Goal: Task Accomplishment & Management: Use online tool/utility

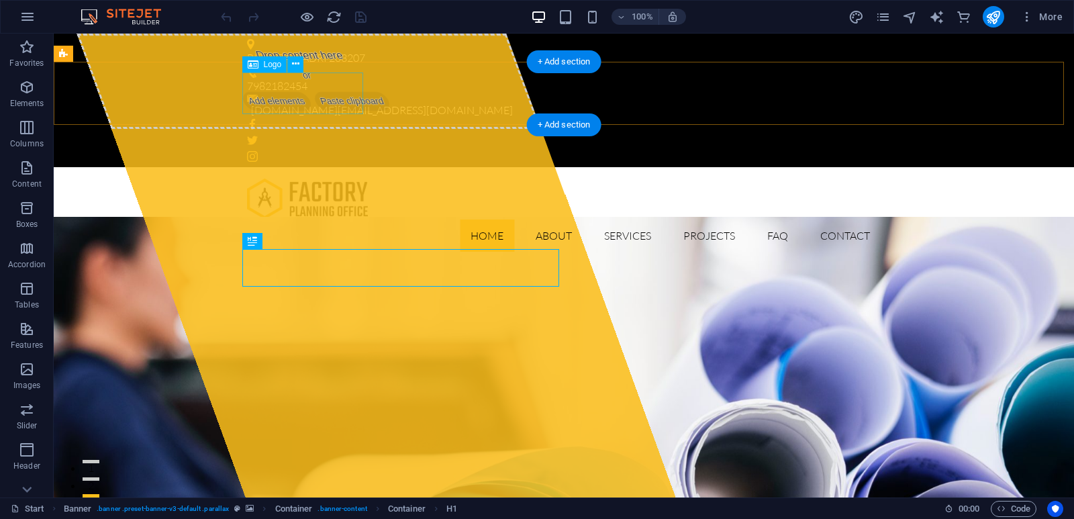
click at [259, 178] on div at bounding box center [564, 199] width 634 height 42
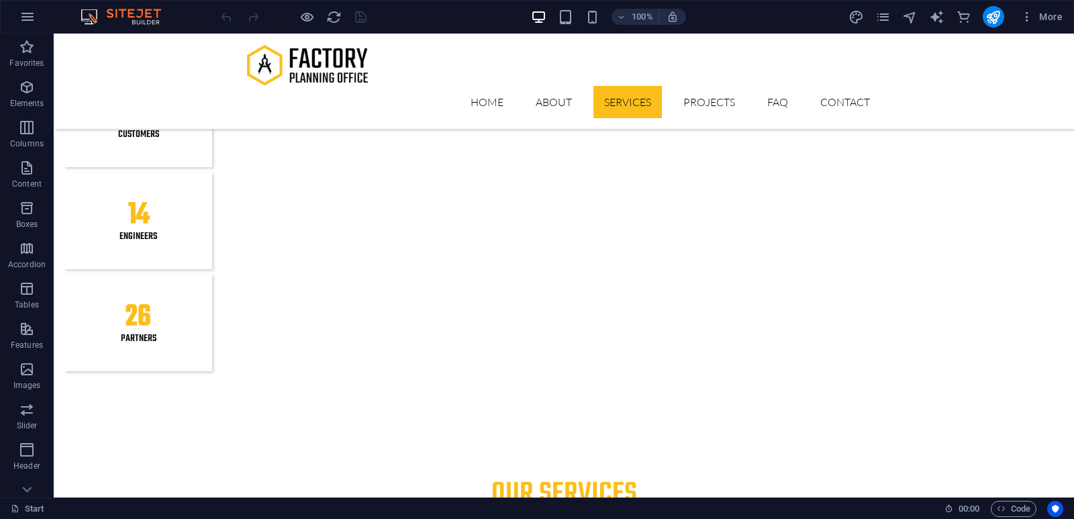
scroll to position [1596, 0]
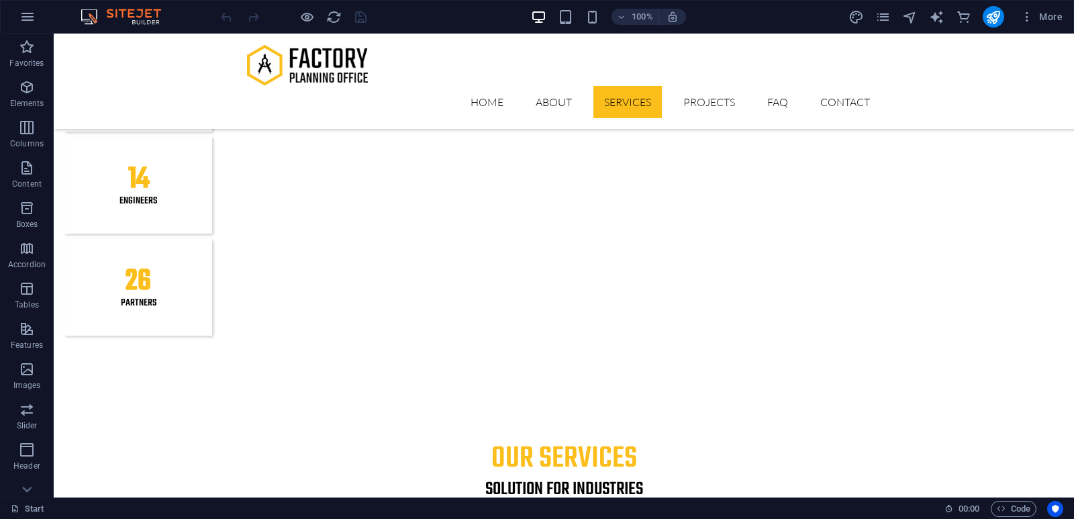
drag, startPoint x: 1062, startPoint y: 205, endPoint x: 1070, endPoint y: 207, distance: 8.3
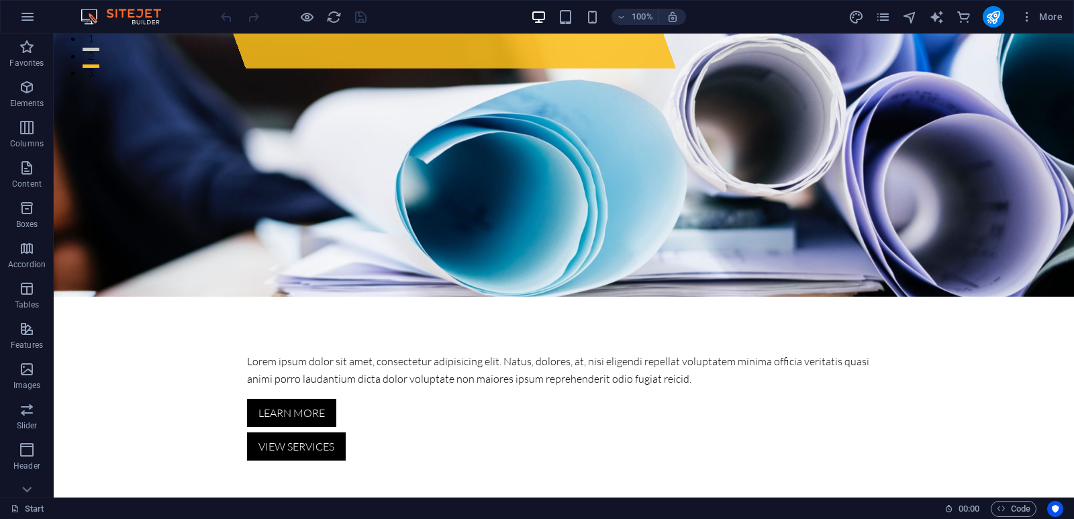
scroll to position [0, 0]
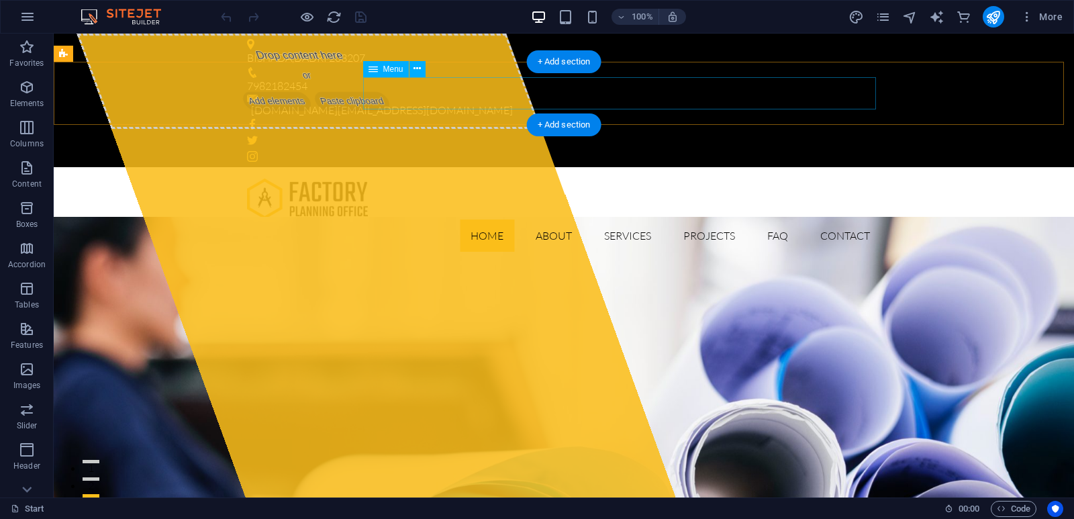
click at [854, 219] on nav "Home About Services Projects FAQ Contact" at bounding box center [564, 235] width 634 height 32
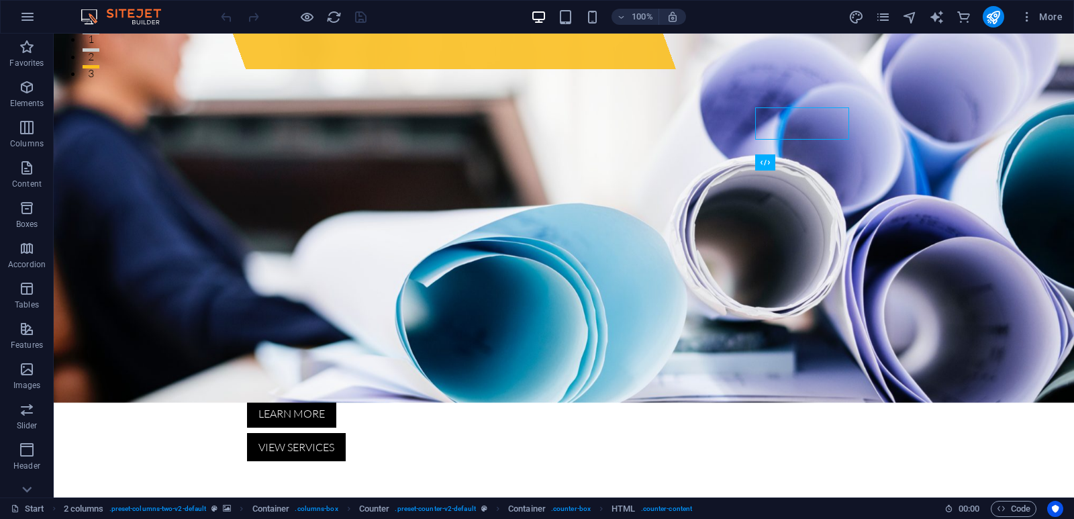
scroll to position [356, 0]
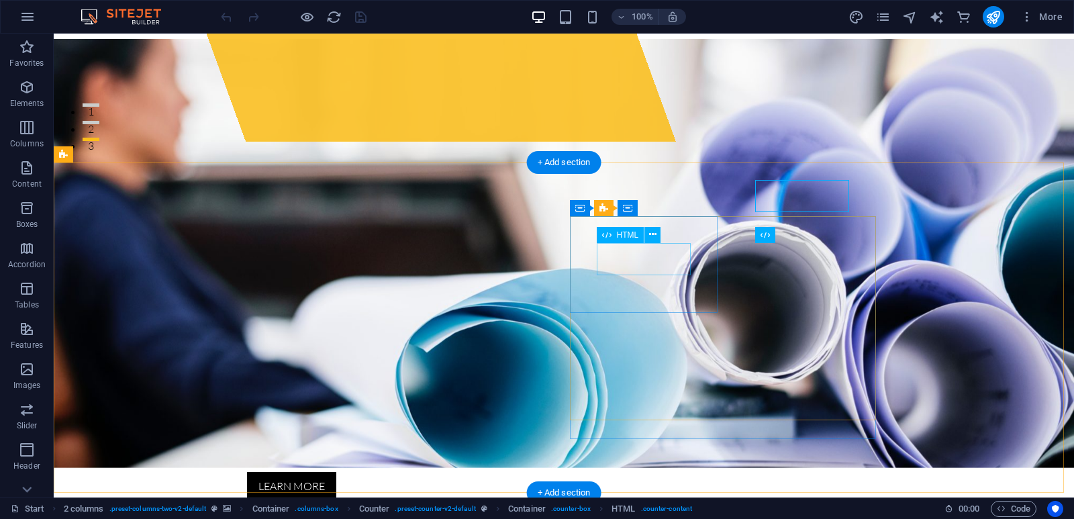
click at [655, 235] on icon at bounding box center [652, 235] width 7 height 14
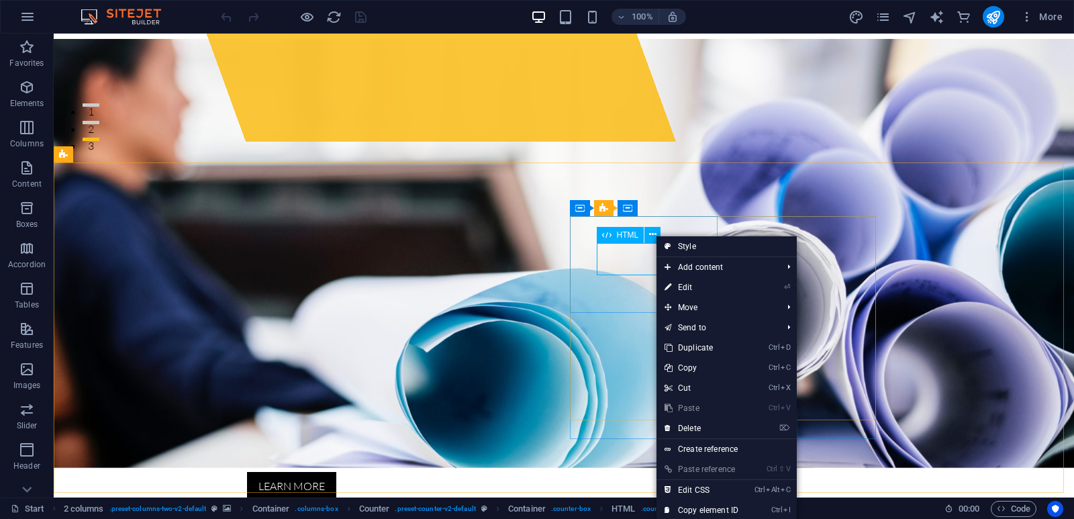
click at [611, 232] on icon at bounding box center [606, 235] width 9 height 16
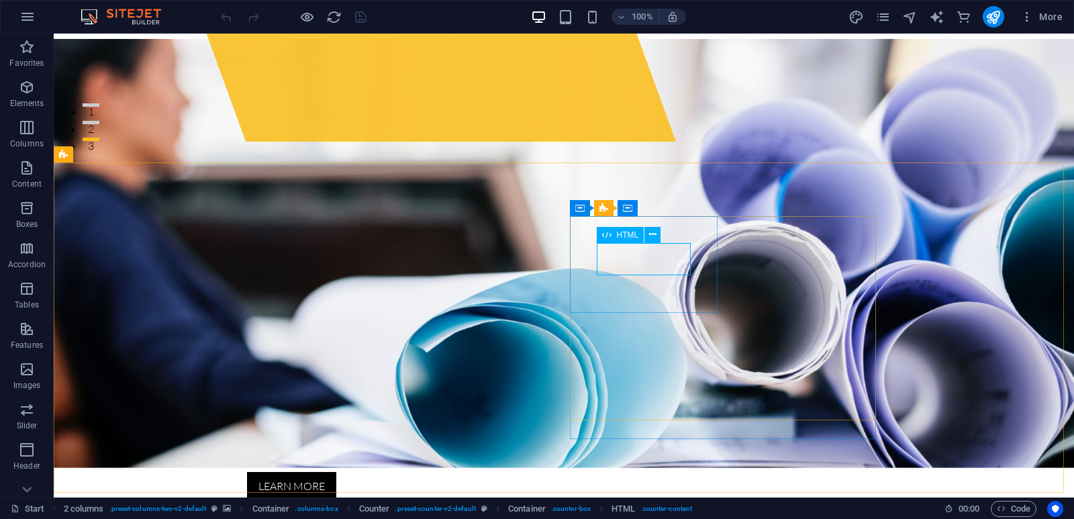
click at [614, 233] on div "HTML" at bounding box center [621, 235] width 48 height 16
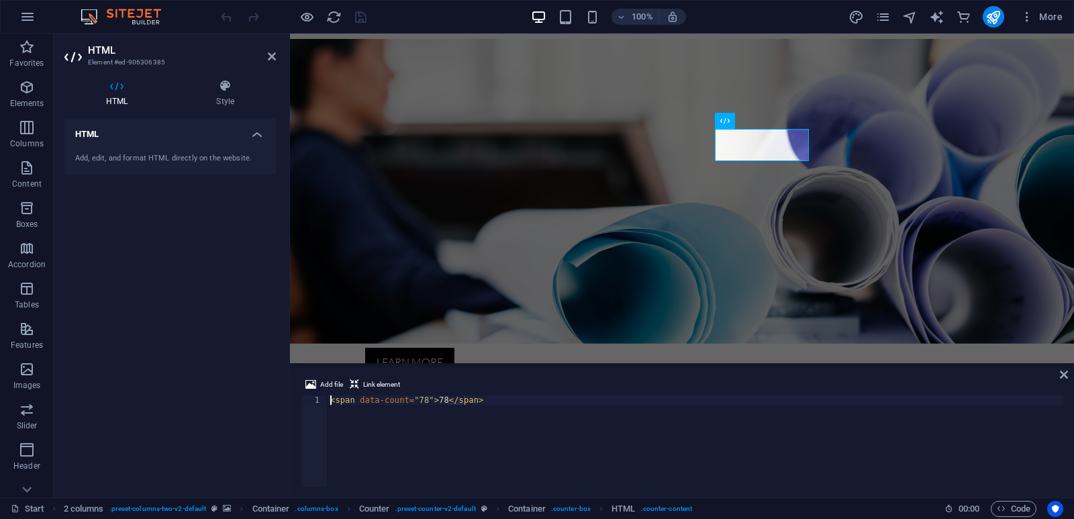
click at [420, 401] on div "< span data-count = "78" > 78 </ span >" at bounding box center [696, 450] width 736 height 110
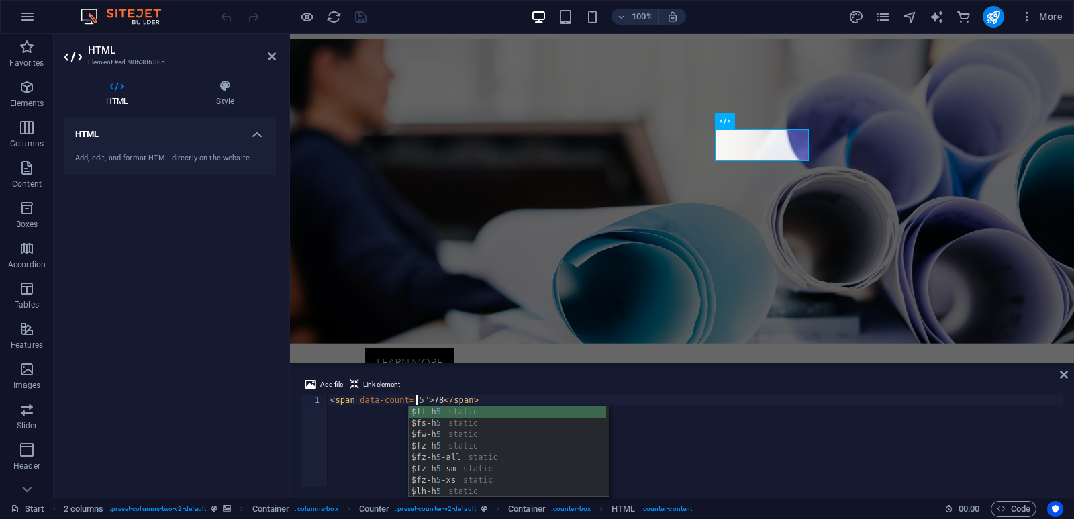
scroll to position [0, 7]
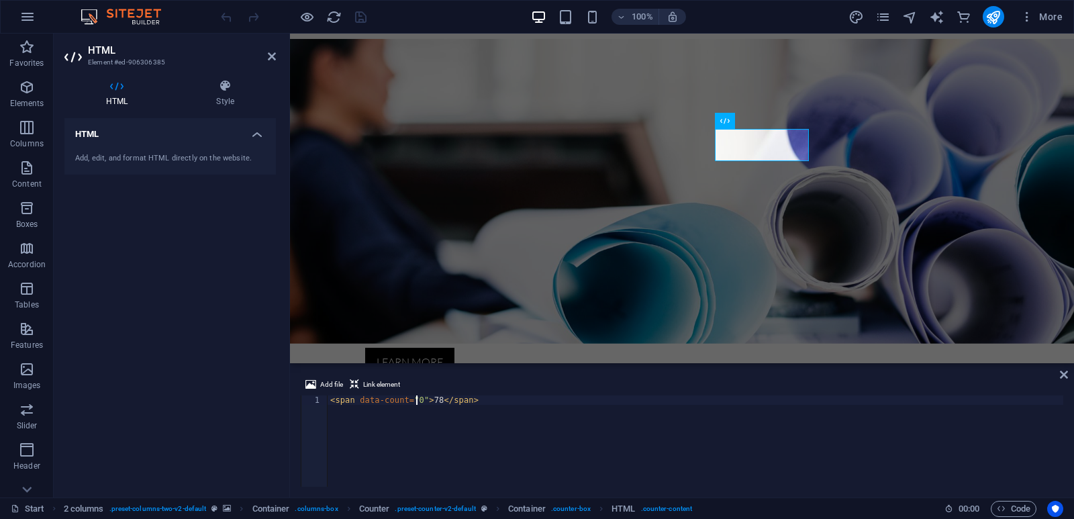
type textarea "<span data-count="05">78</span>"
click at [452, 418] on div "< span data-count = "05" > 78 </ span >" at bounding box center [696, 450] width 736 height 110
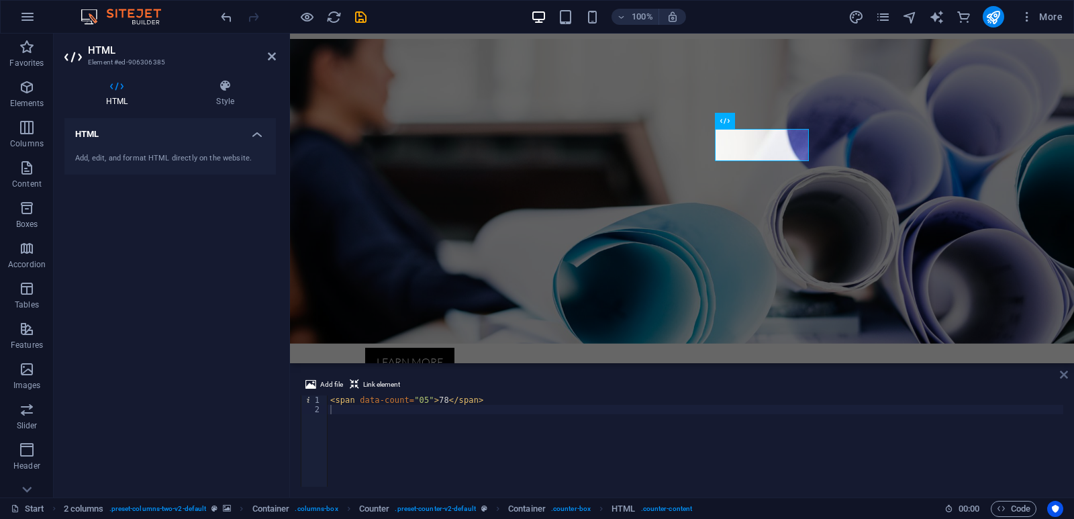
click at [1063, 376] on icon at bounding box center [1064, 374] width 8 height 11
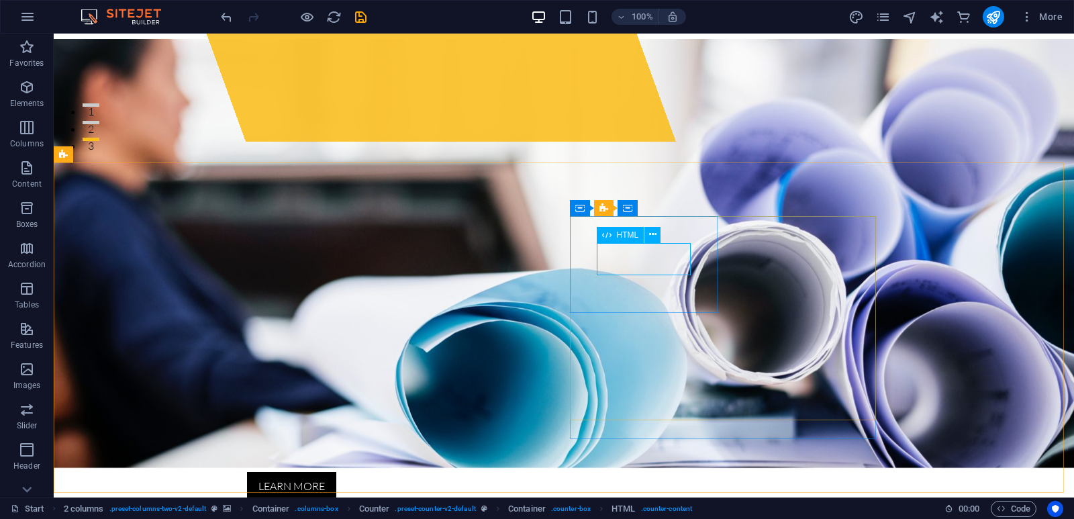
click at [608, 230] on icon at bounding box center [606, 235] width 9 height 16
click at [608, 235] on icon at bounding box center [606, 235] width 9 height 16
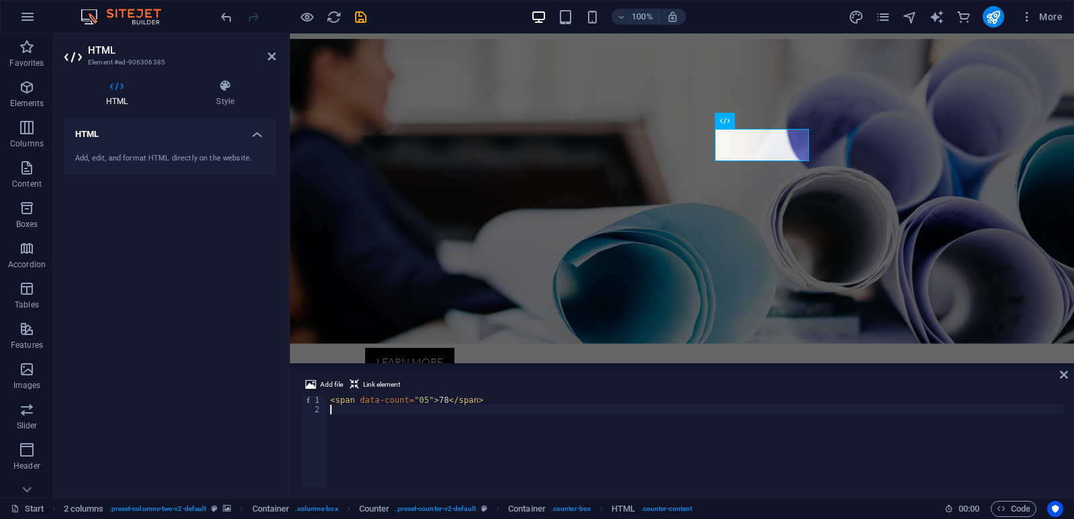
click at [437, 399] on div "< span data-count = "05" > 78 </ span >" at bounding box center [696, 450] width 736 height 110
type textarea "<span data-count="05">5</span>"
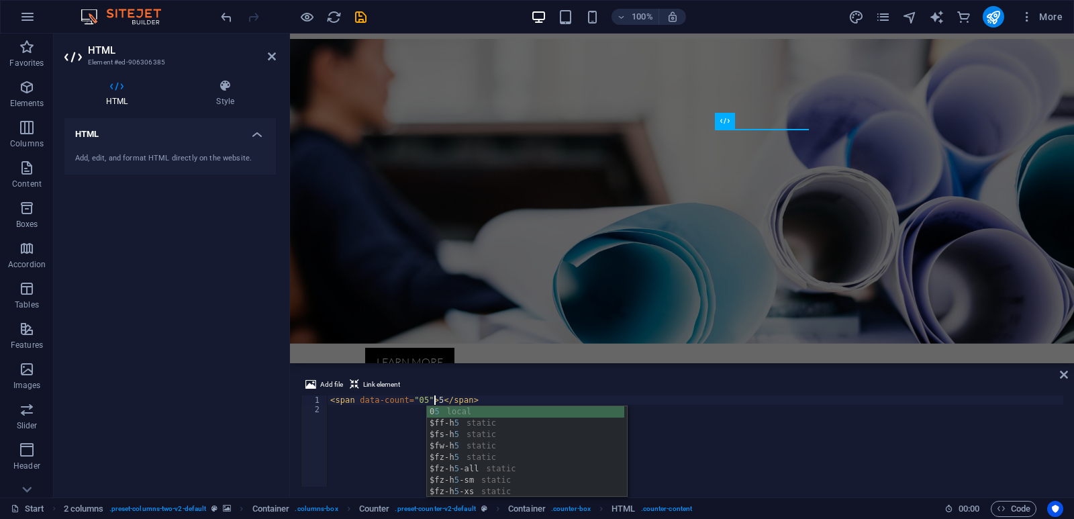
scroll to position [0, 8]
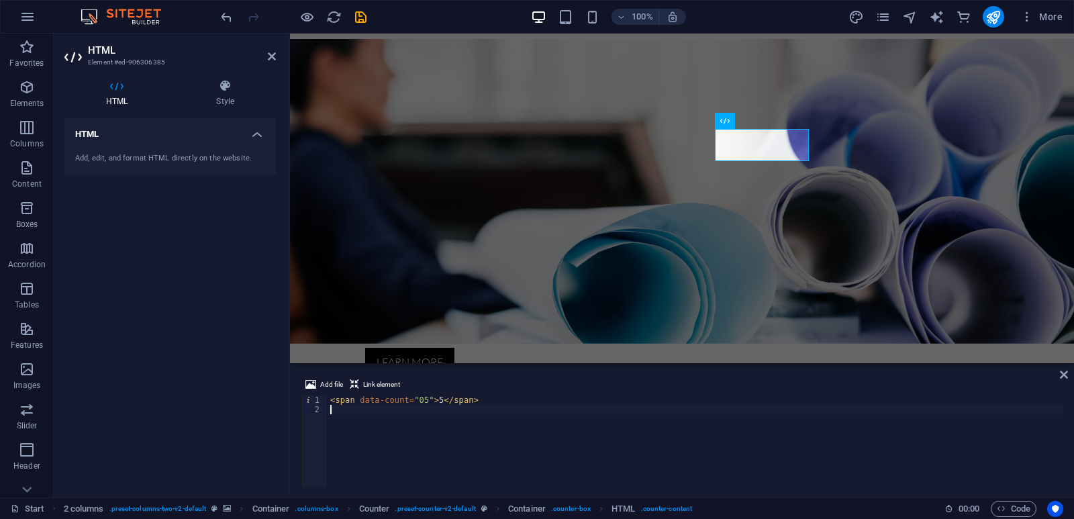
click at [942, 475] on div "< span data-count = "05" > 5 </ span >" at bounding box center [696, 450] width 736 height 110
click at [869, 453] on div "< span data-count = "05" > 5 </ span >" at bounding box center [696, 450] width 736 height 110
click at [1058, 372] on div "Add file Link element 1 2 < span data-count = "05" > 5 </ span > הההההההההההההה…" at bounding box center [682, 432] width 784 height 132
click at [1064, 377] on icon at bounding box center [1064, 374] width 8 height 11
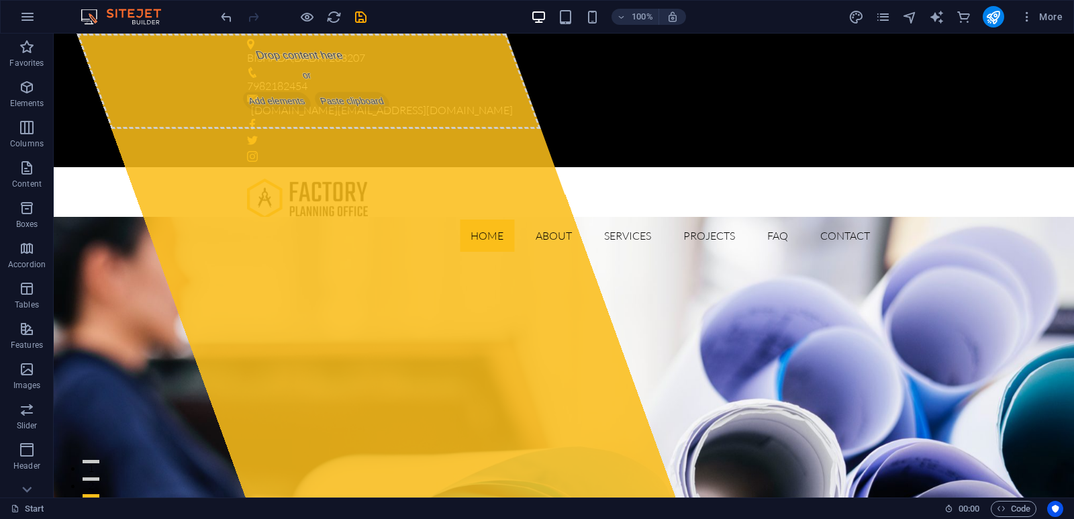
drag, startPoint x: 1067, startPoint y: 97, endPoint x: 1114, endPoint y: 53, distance: 64.1
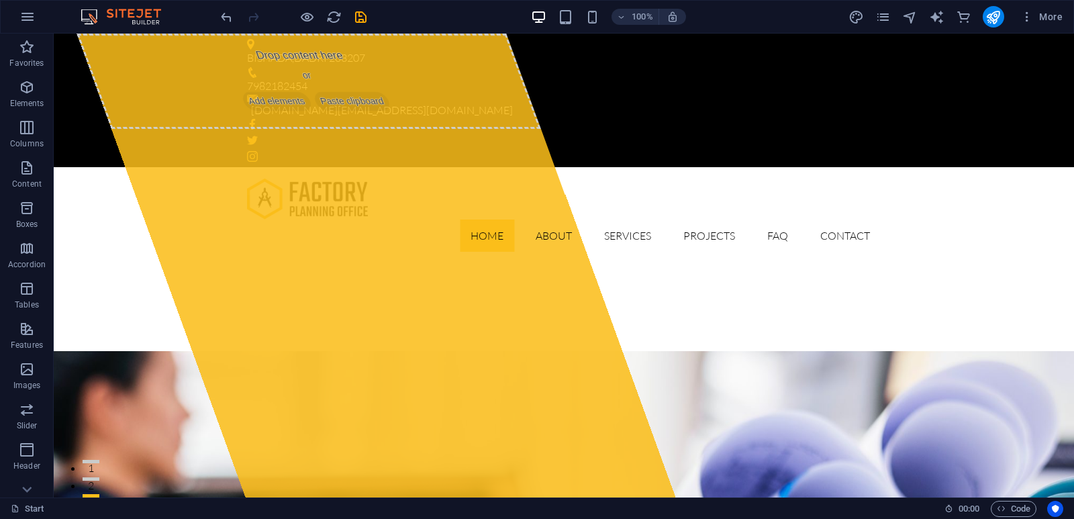
scroll to position [442, 0]
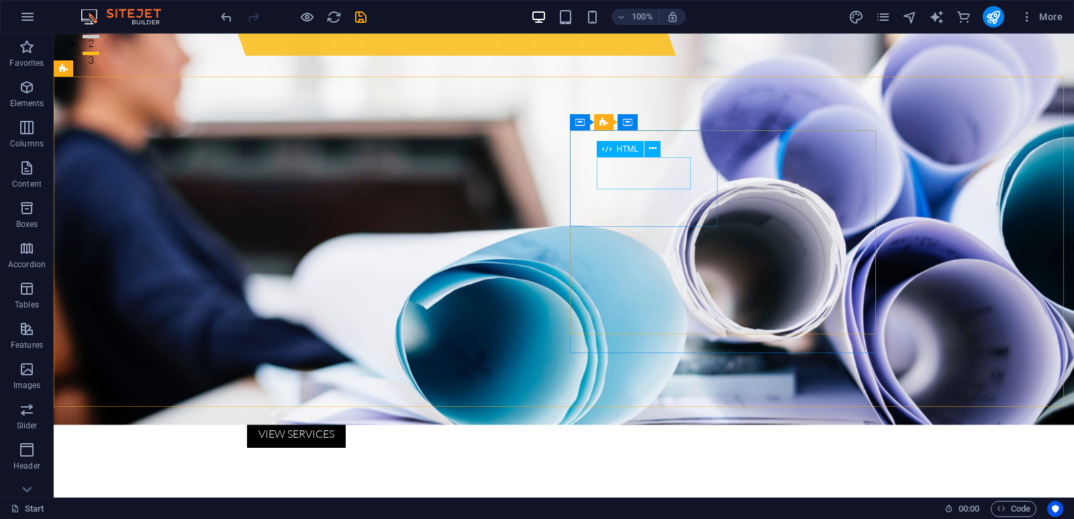
click at [633, 150] on span "HTML" at bounding box center [628, 149] width 22 height 8
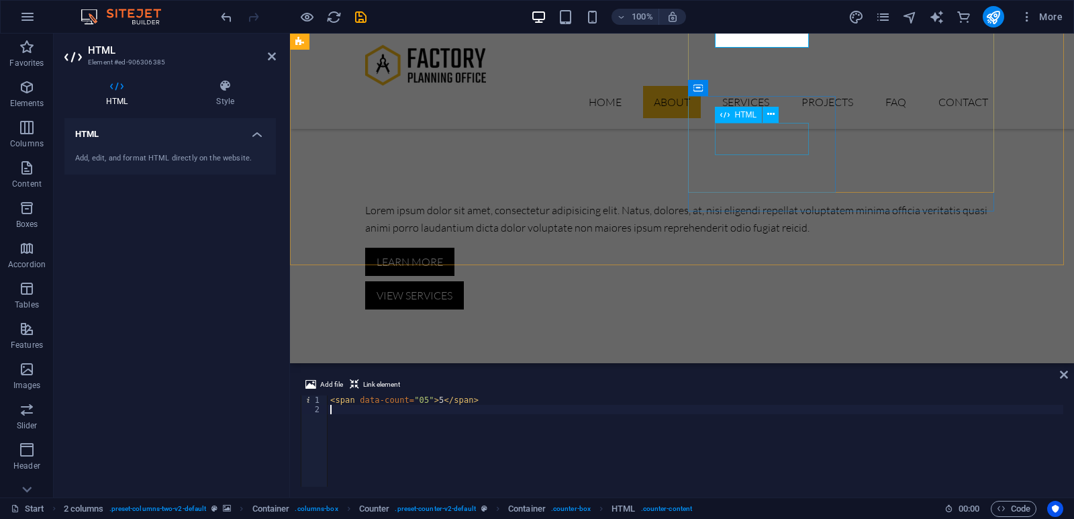
click at [735, 112] on span "HTML" at bounding box center [746, 115] width 22 height 8
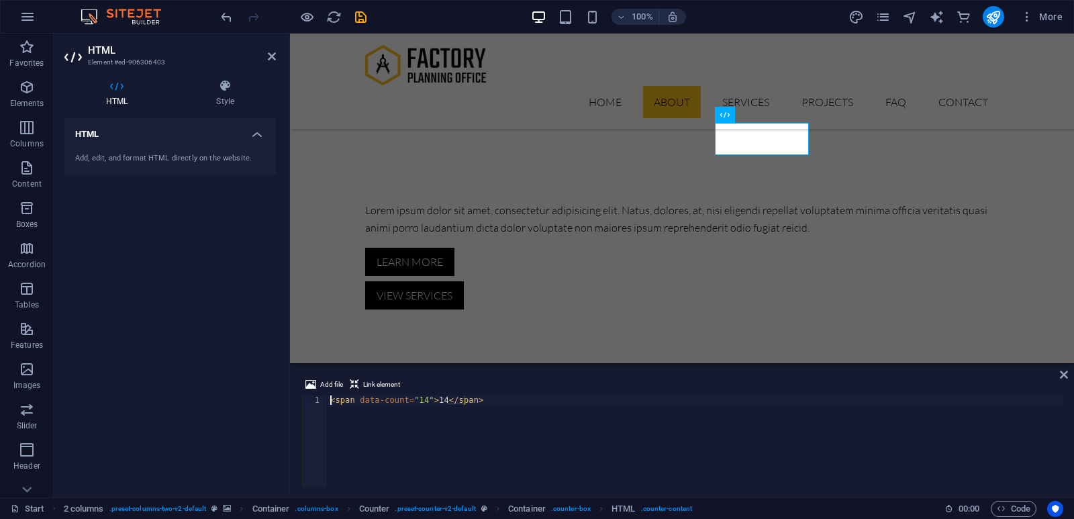
click at [887, 363] on figure at bounding box center [682, 528] width 784 height 330
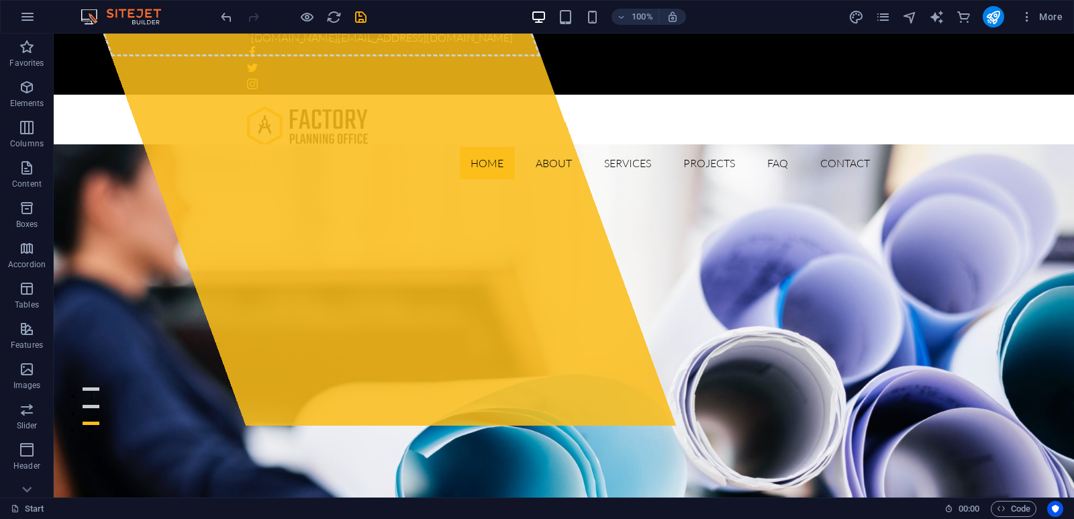
scroll to position [0, 0]
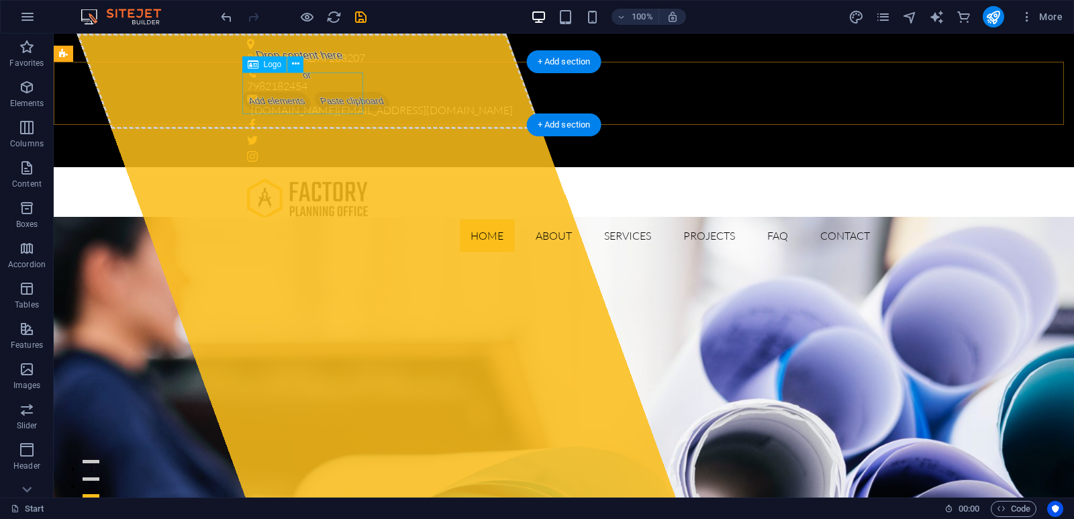
click at [326, 178] on div at bounding box center [564, 199] width 634 height 42
select select "px"
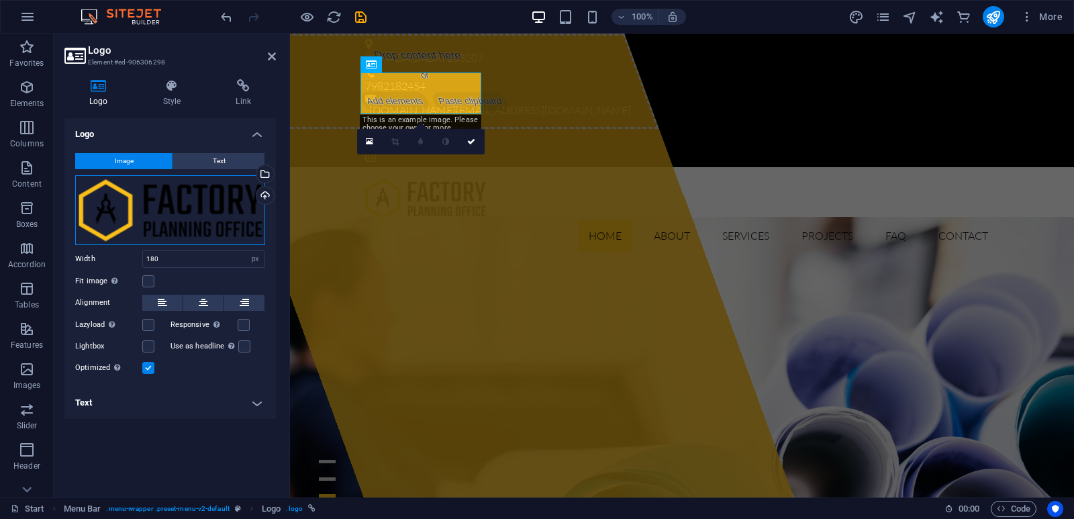
click at [198, 202] on div "Drag files here, click to choose files or select files from Files or our free s…" at bounding box center [170, 210] width 190 height 70
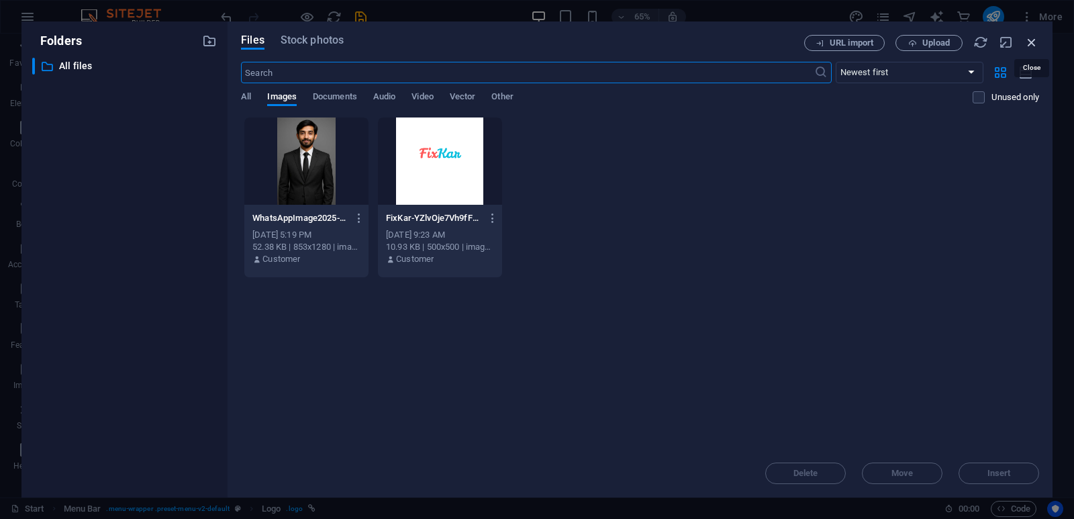
click at [1030, 46] on icon "button" at bounding box center [1031, 42] width 15 height 15
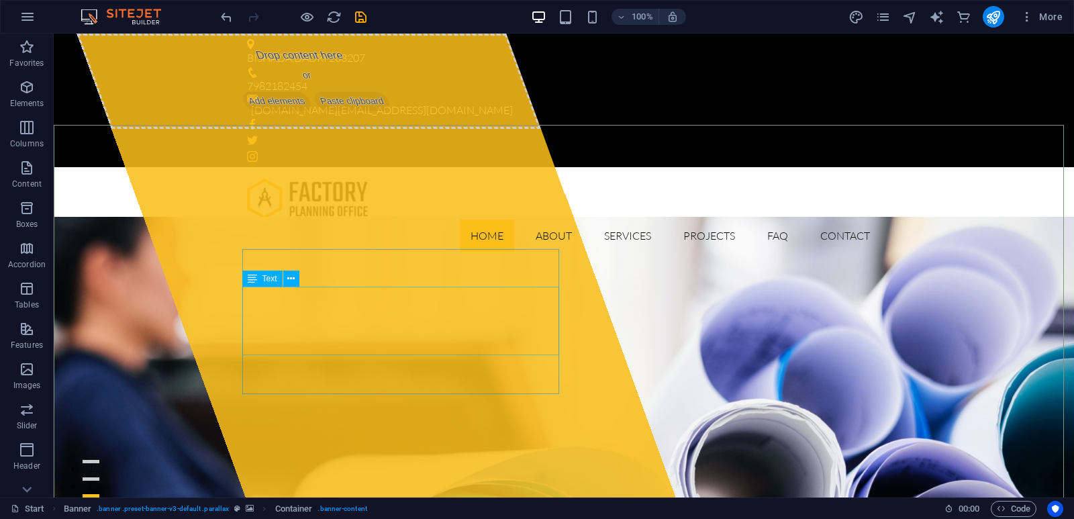
click at [273, 426] on span "Text" at bounding box center [510, 452] width 1020 height 52
click at [273, 281] on div "Container H1 Banner Banner Container Container Info Bar Logo Menu Bar Placehold…" at bounding box center [564, 266] width 1020 height 464
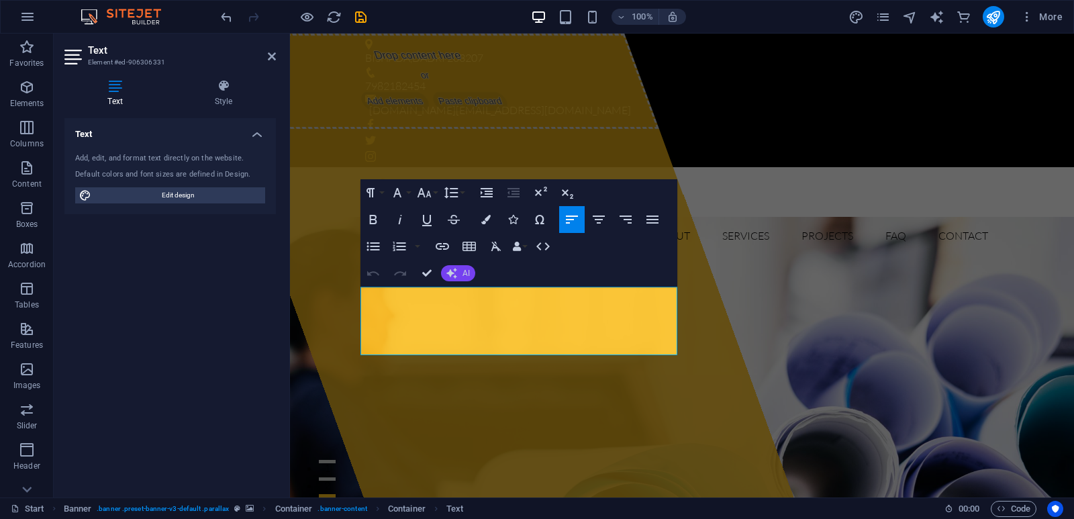
click at [454, 273] on icon "button" at bounding box center [451, 273] width 11 height 11
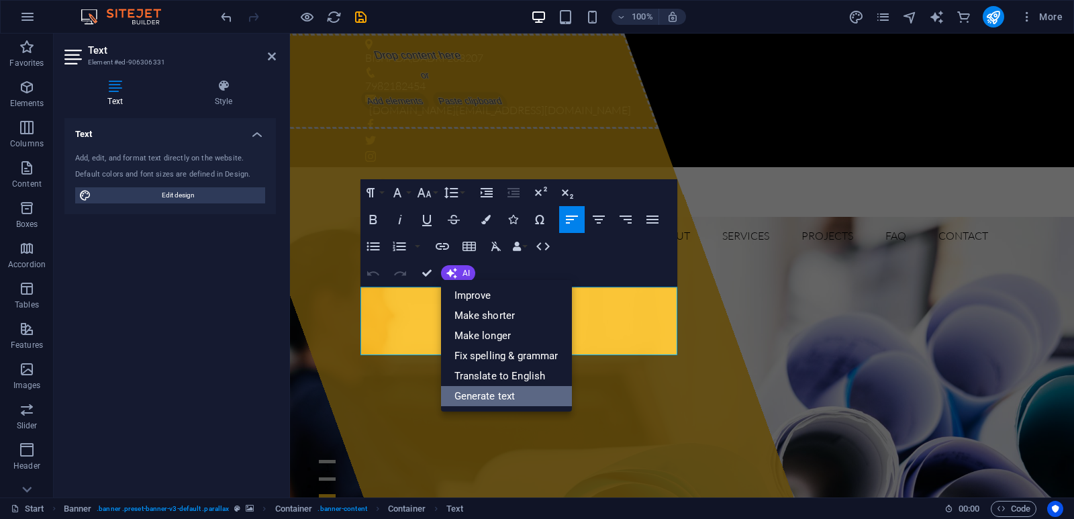
click at [504, 396] on link "Generate text" at bounding box center [506, 396] width 131 height 20
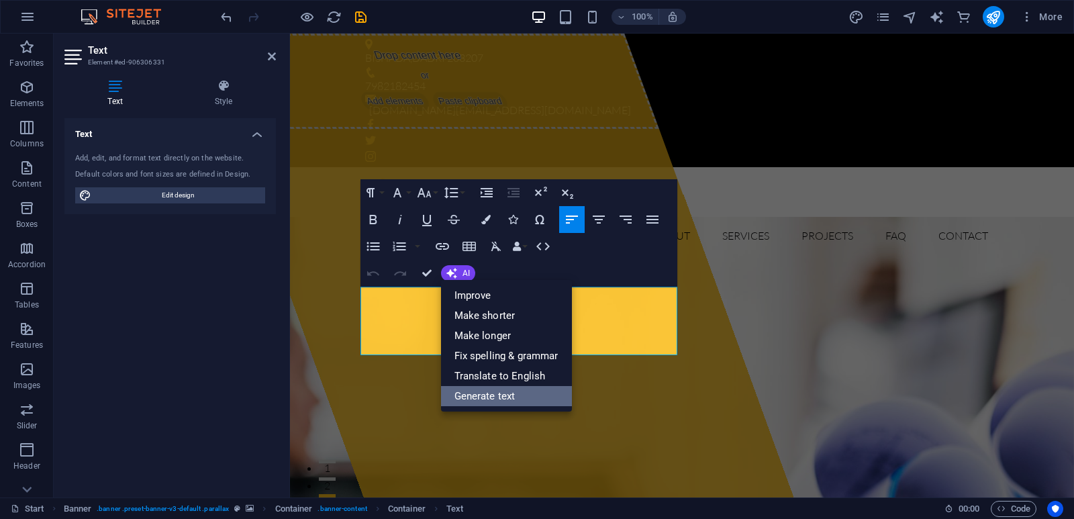
select select "English"
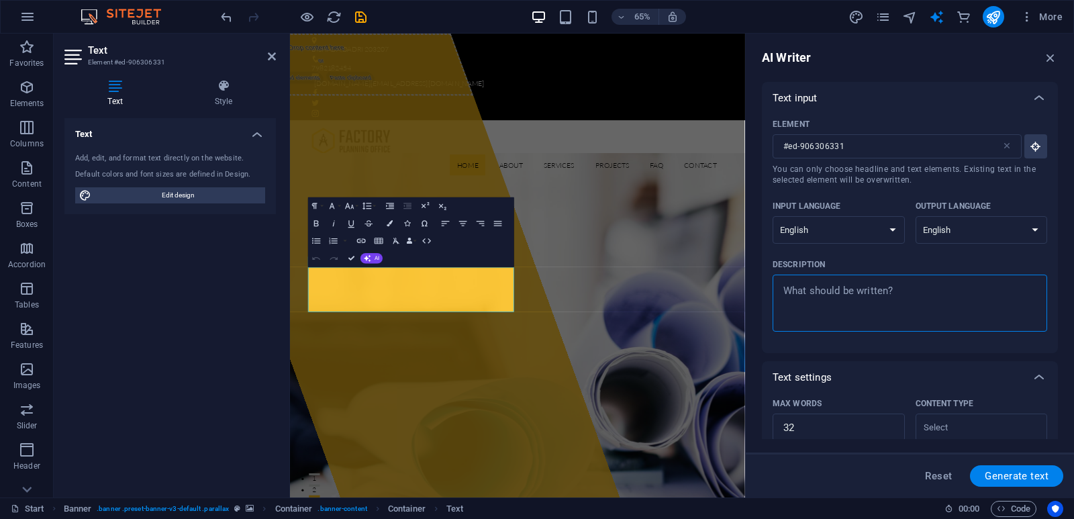
type textarea "x"
click at [879, 287] on textarea "Description x ​" at bounding box center [909, 303] width 261 height 44
type textarea "I"
type textarea "x"
type textarea "IN"
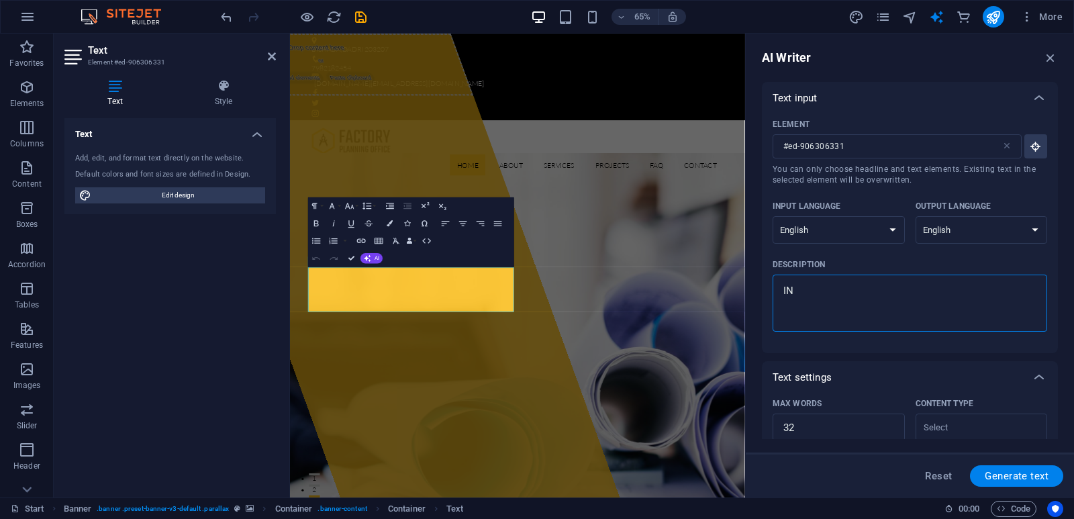
type textarea "x"
type textarea "IND"
type textarea "x"
type textarea "IN"
type textarea "x"
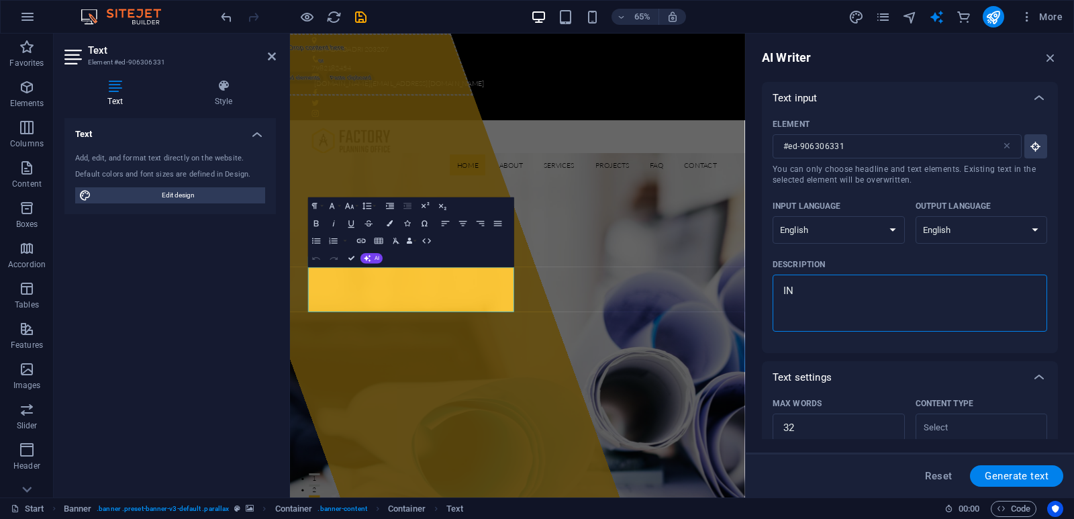
type textarea "I"
type textarea "x"
type textarea "A"
type textarea "x"
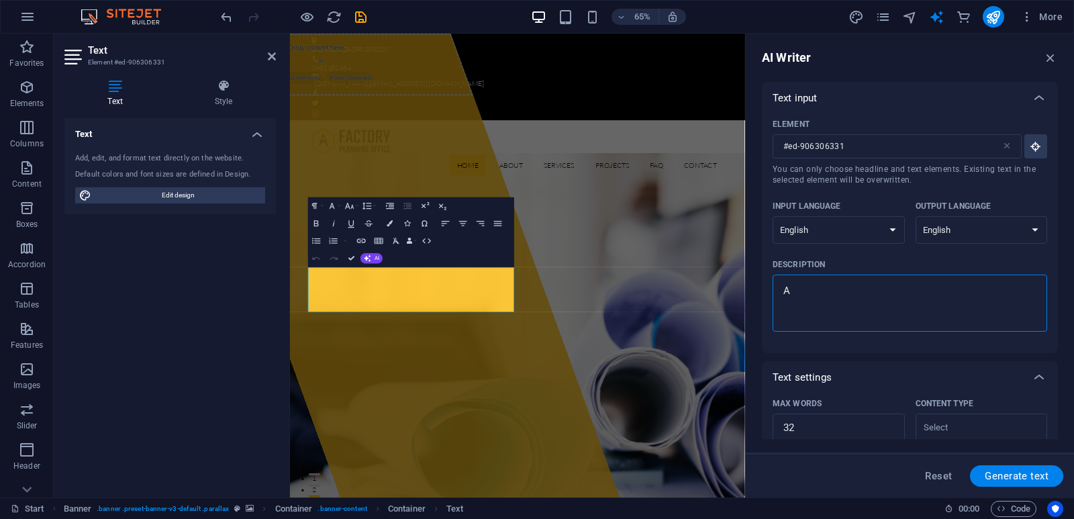
type textarea "A"
type textarea "x"
type textarea "A p"
type textarea "x"
type textarea "A pe"
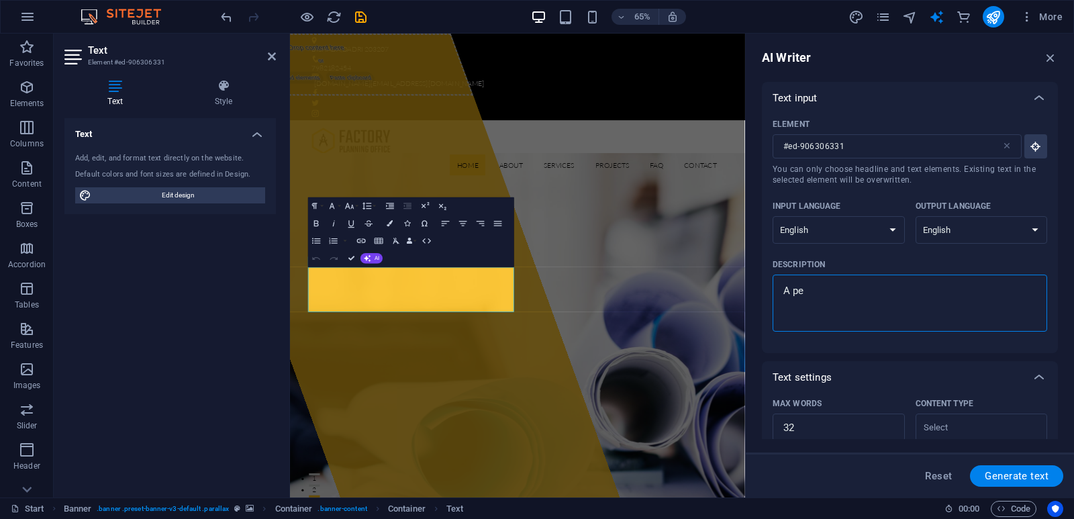
type textarea "x"
type textarea "A per"
type textarea "x"
type textarea "A pers"
type textarea "x"
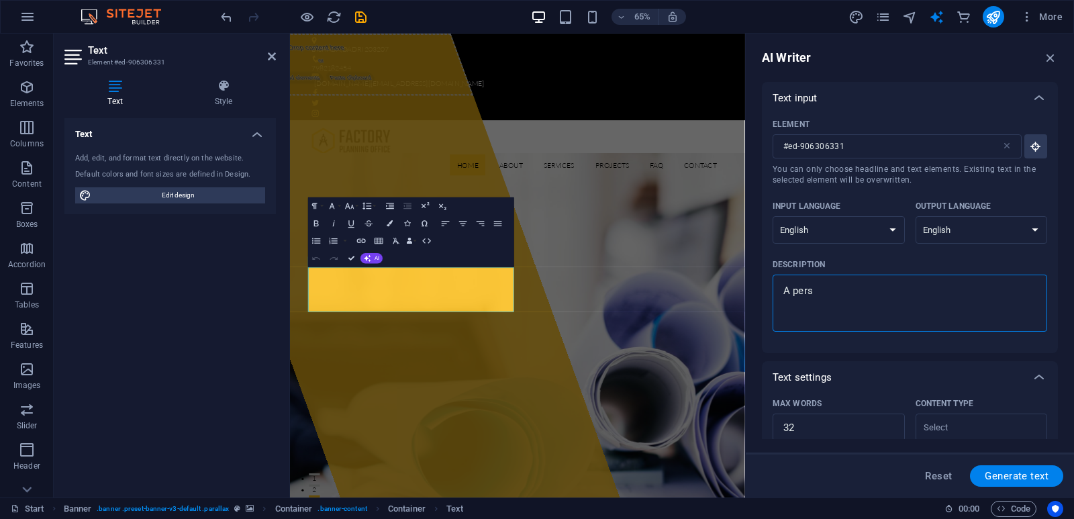
type textarea "A perso"
type textarea "x"
type textarea "A person"
type textarea "x"
type textarea "A persone"
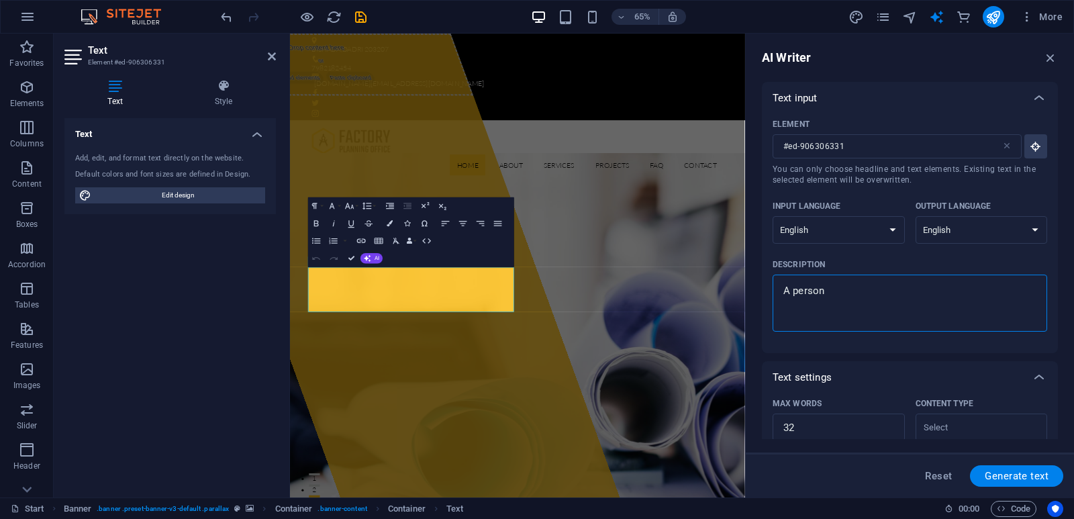
type textarea "x"
type textarea "A person"
type textarea "x"
type textarea "A person"
type textarea "x"
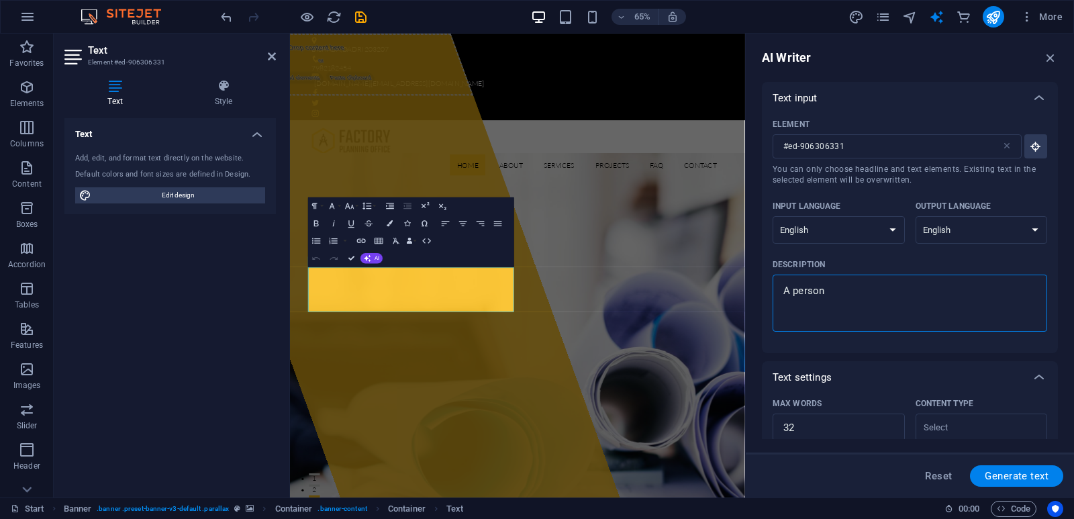
type textarea "A person t"
type textarea "x"
type textarea "A person th"
type textarea "x"
type textarea "A person tha"
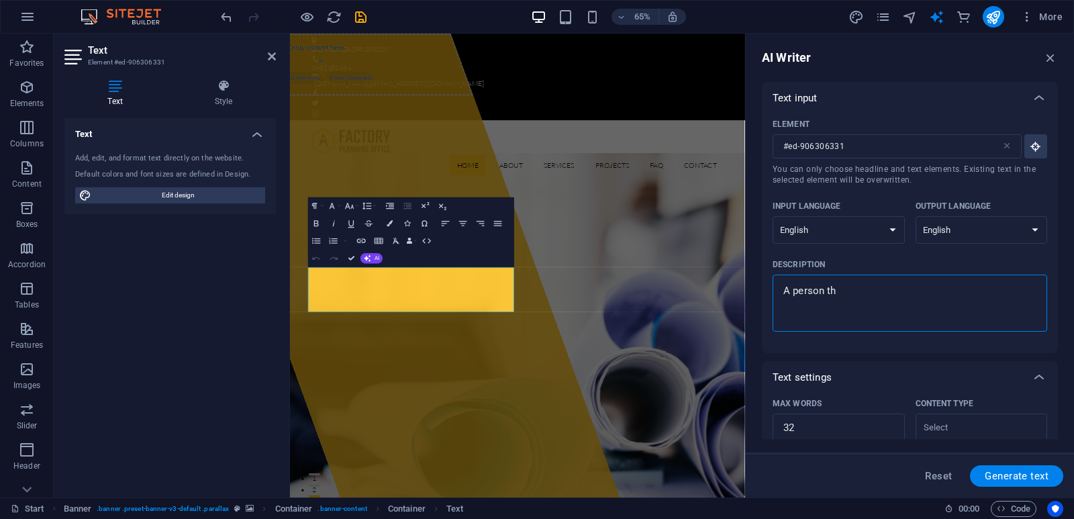
type textarea "x"
type textarea "A person that"
type textarea "x"
type textarea "A person that"
type textarea "x"
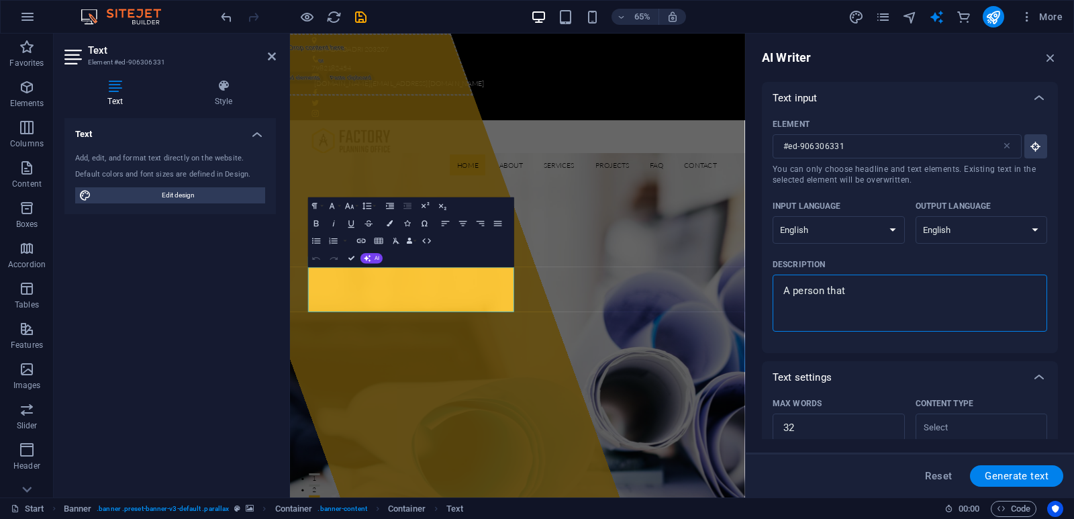
type textarea "A person that s"
type textarea "x"
type textarea "A person that sa"
type textarea "x"
type textarea "A person that saw"
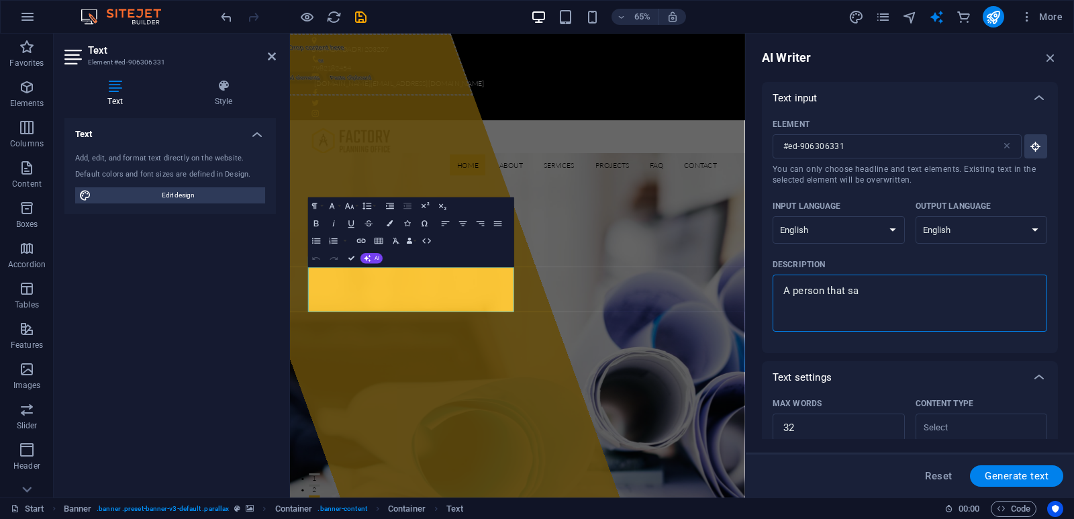
type textarea "x"
type textarea "A person that saw"
type textarea "x"
type textarea "A person that saw o"
type textarea "x"
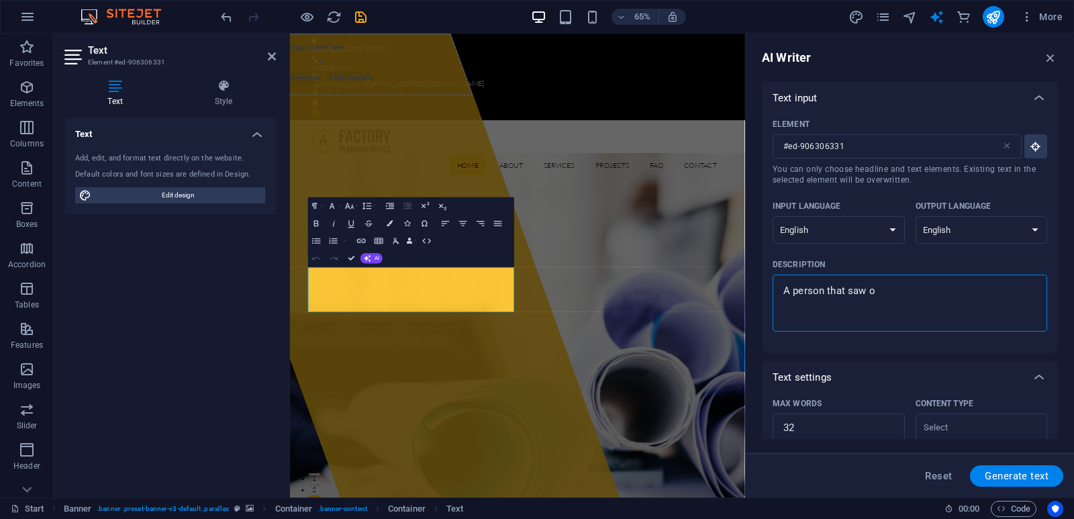
type textarea "A person that saw ou"
type textarea "x"
type textarea "A person that saw our"
type textarea "x"
type textarea "A person that saw our"
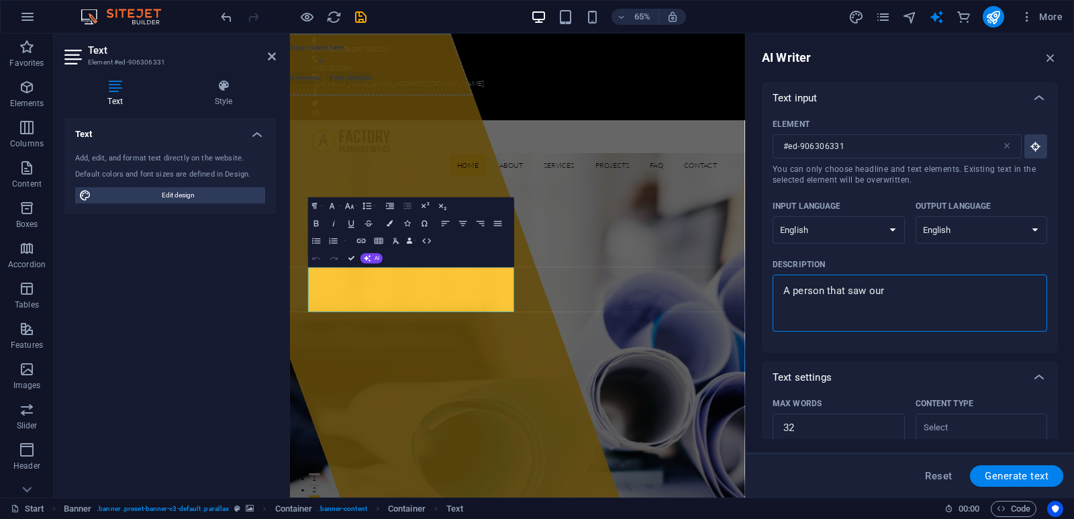
type textarea "x"
type textarea "A person that saw our p"
type textarea "x"
type textarea "A person that saw our pr"
type textarea "x"
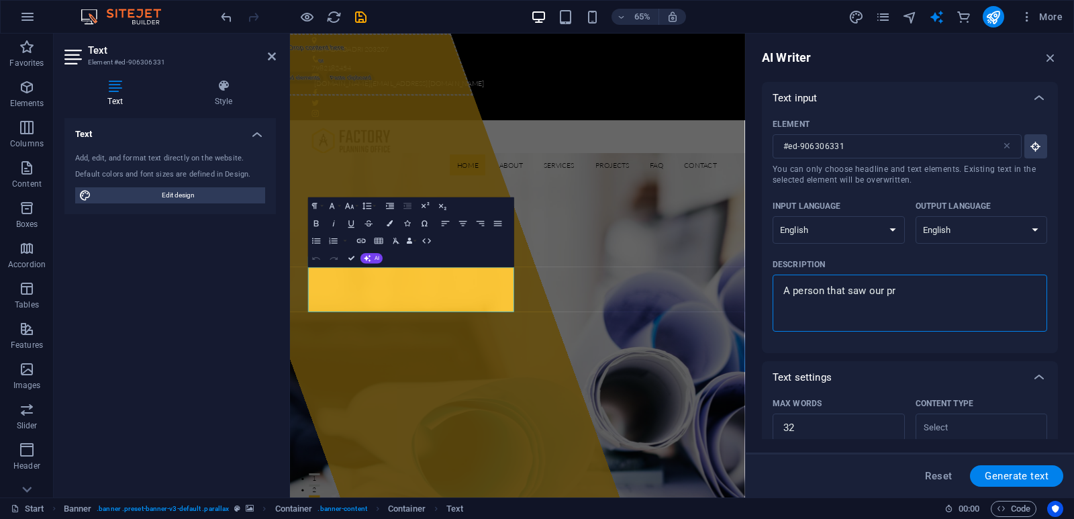
type textarea "A person that saw our pri"
type textarea "x"
type textarea "A person that saw our pr"
type textarea "x"
type textarea "A person that saw our prj"
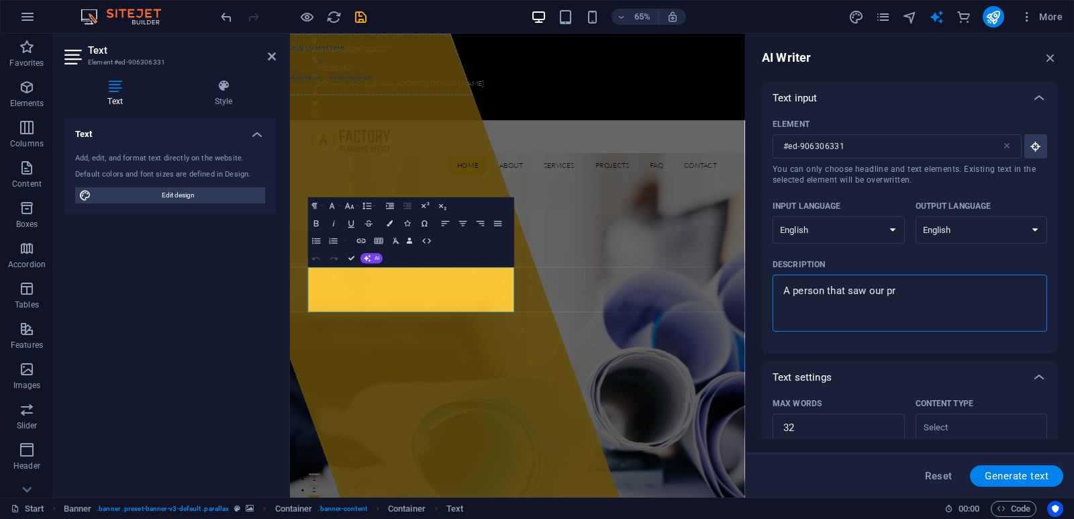
type textarea "x"
type textarea "A person that saw our prje"
type textarea "x"
type textarea "A person that saw our prj"
type textarea "x"
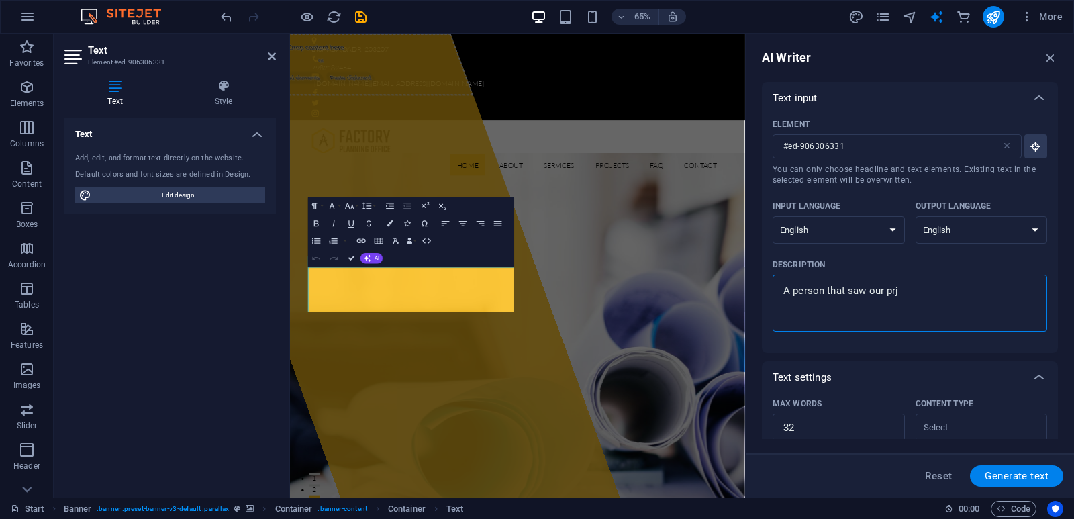
type textarea "A person that saw our prjo"
type textarea "x"
type textarea "A person that saw our prjoc"
type textarea "x"
type textarea "A person that saw our prjoct"
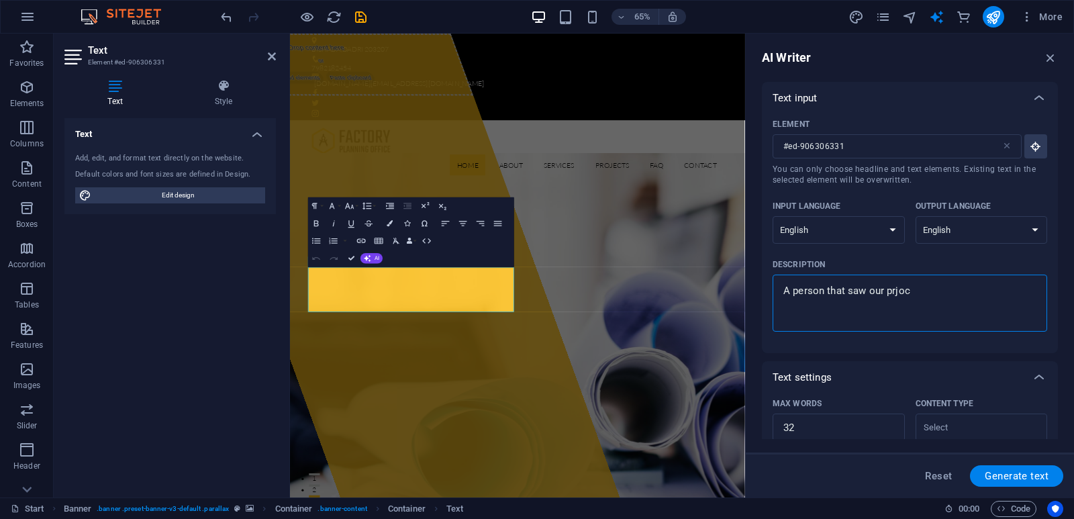
type textarea "x"
type textarea "A person that saw our prjoc"
type textarea "x"
type textarea "A person that saw our prjo"
type textarea "x"
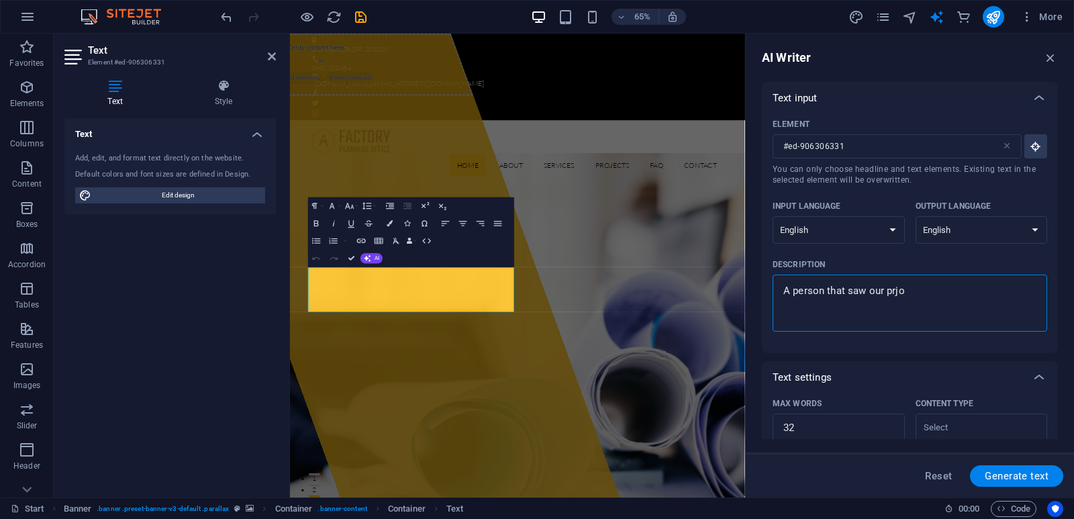
type textarea "A person that saw our prj"
type textarea "x"
type textarea "A person that saw our pr"
type textarea "x"
type textarea "A person that saw our pro"
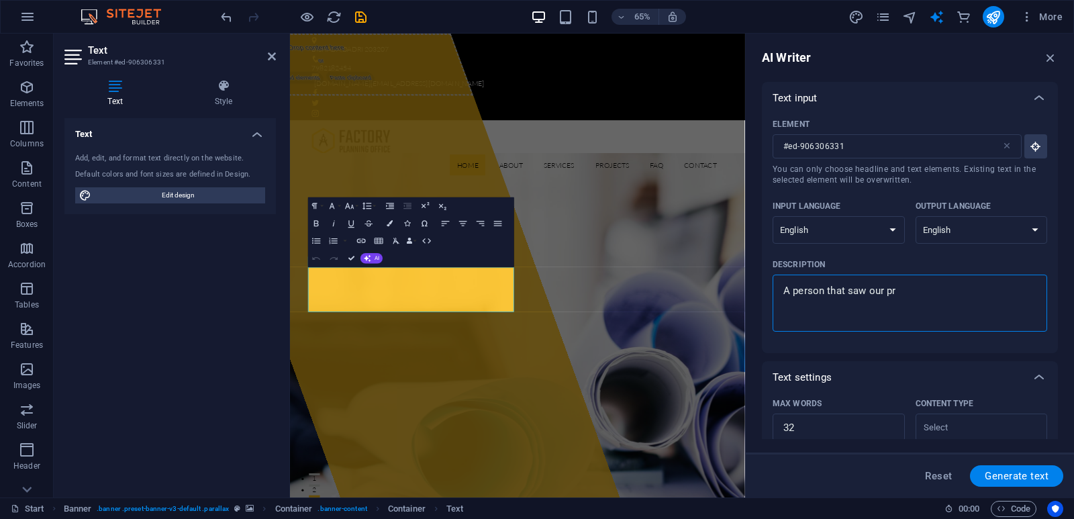
type textarea "x"
type textarea "A person that saw our proj"
type textarea "x"
type textarea "A person that saw our proje"
type textarea "x"
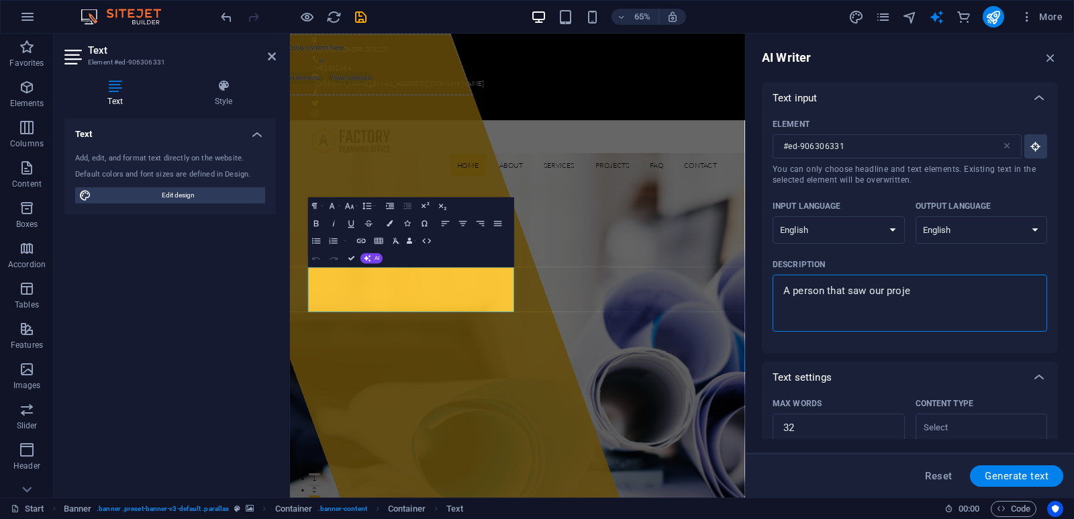
type textarea "A person that saw our projec"
type textarea "x"
type textarea "A person that saw our project"
type textarea "x"
type textarea "A person that saw our project"
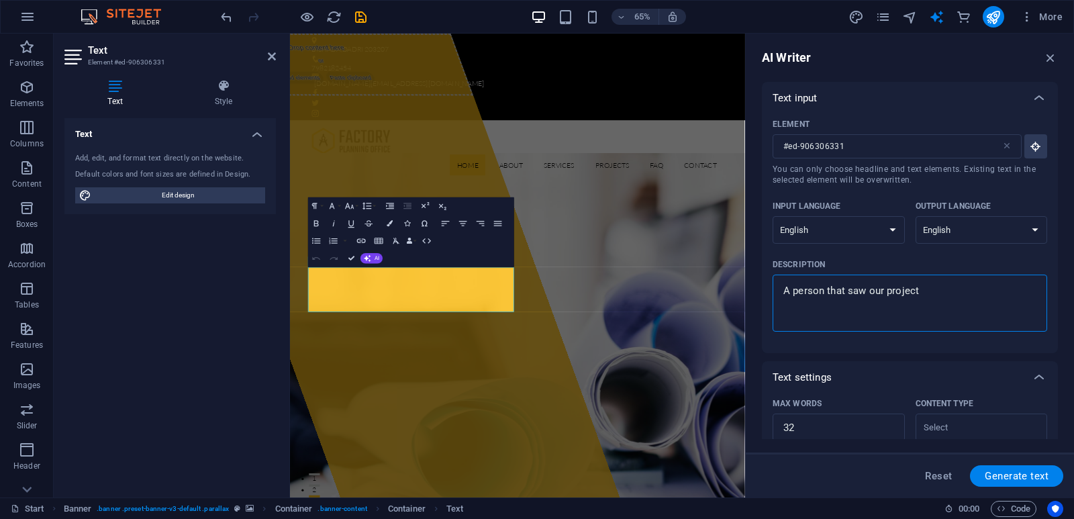
type textarea "x"
type textarea "A person that saw our project l"
type textarea "x"
type textarea "A person that saw our project li"
type textarea "x"
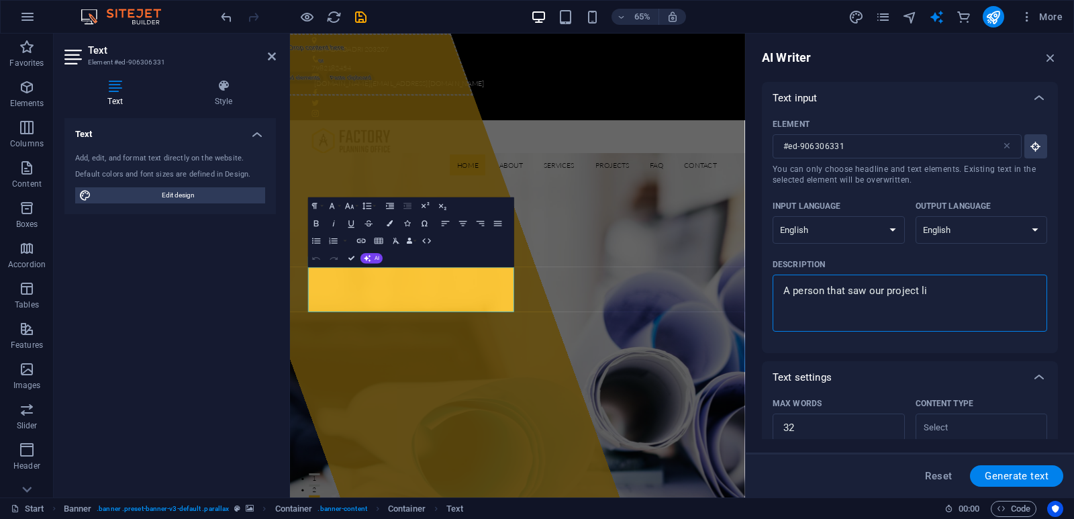
type textarea "A person that saw our project lik"
type textarea "x"
type textarea "A person that saw our project like"
type textarea "x"
type textarea "A person that saw our project like"
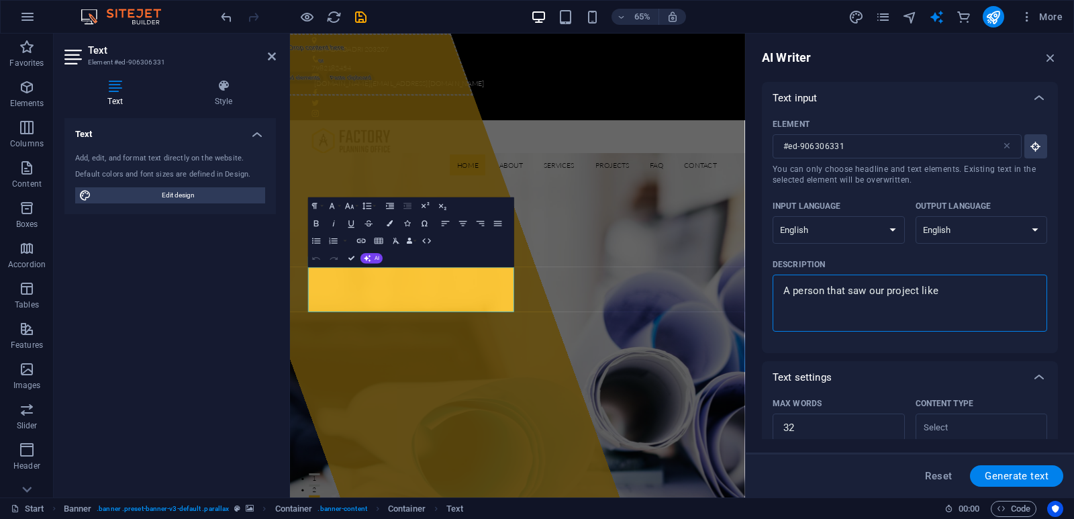
type textarea "x"
type textarea "A person that saw our project like p"
type textarea "x"
type textarea "A person that saw our project like pl"
type textarea "x"
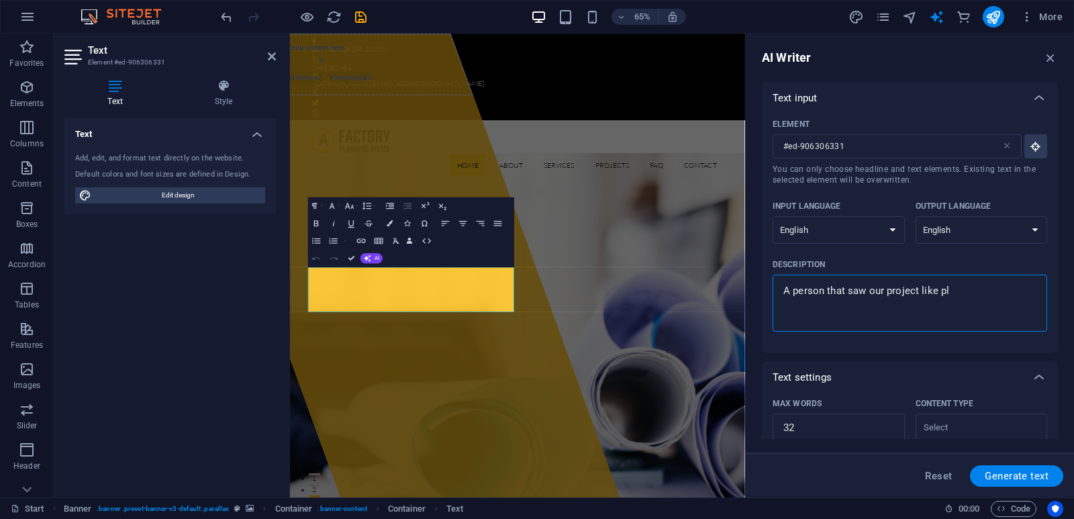
type textarea "A person that saw our project like plu"
type textarea "x"
type textarea "A person that saw our project like plum"
type textarea "x"
type textarea "A person that saw our project like plumb"
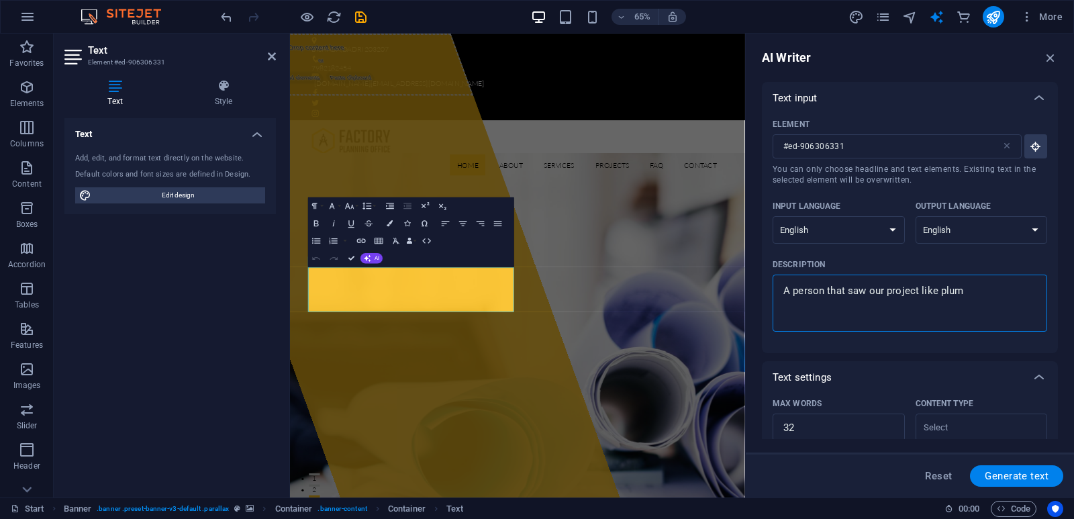
type textarea "x"
type textarea "A person that saw our project like plumbi"
type textarea "x"
type textarea "A person that saw our project like plumbin"
type textarea "x"
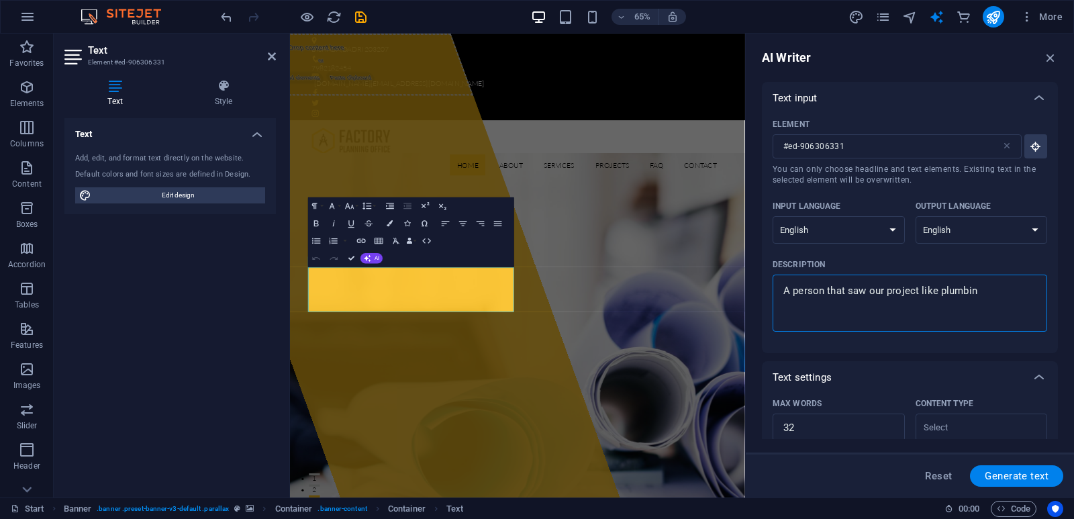
type textarea "A person that saw our project like plumbing"
type textarea "x"
type textarea "A person that saw our project like plumbing"
type textarea "x"
type textarea "A person that saw our project like plumbing c"
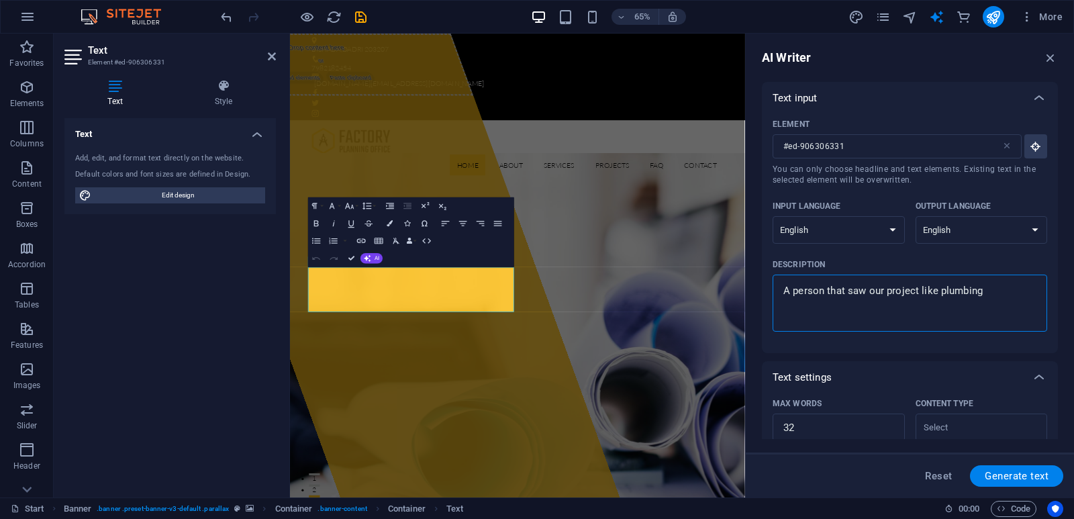
type textarea "x"
type textarea "A person that saw our project like plumbing ca"
type textarea "x"
type textarea "A person that saw our project like plumbing car"
type textarea "x"
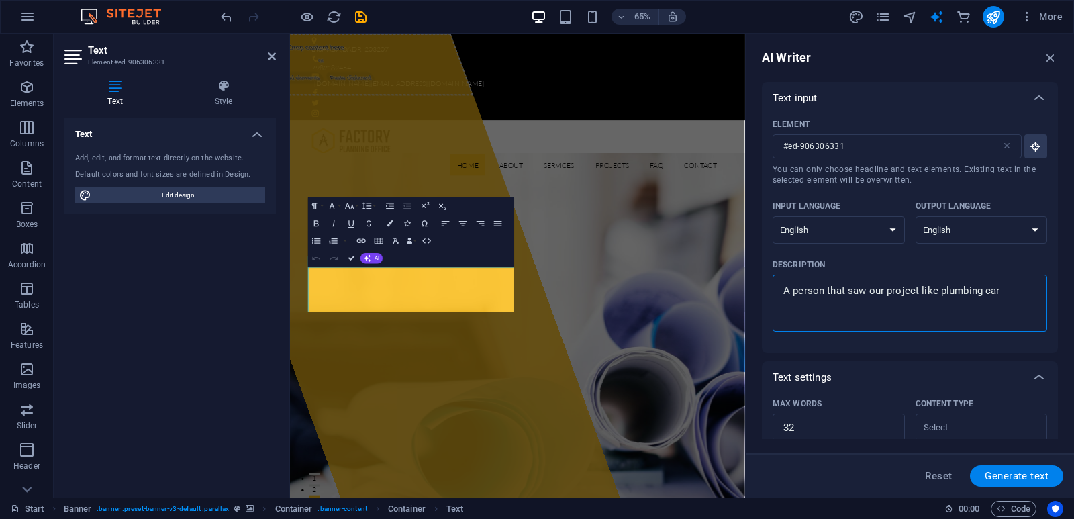
type textarea "A person that saw our project like plumbing care"
type textarea "x"
type textarea "A person that saw our project like plumbing carer"
type textarea "x"
type textarea "A person that saw our project like plumbing care"
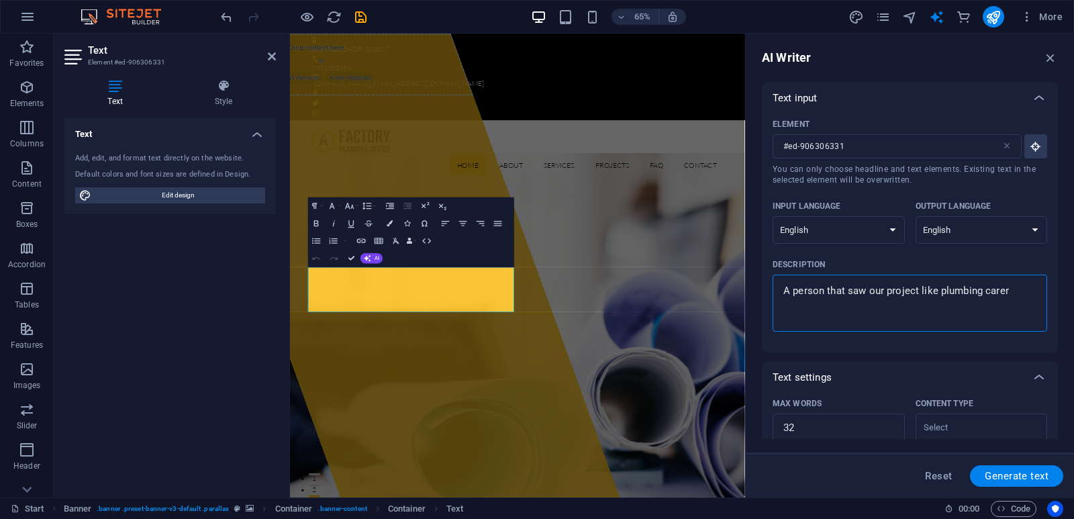
type textarea "x"
type textarea "A person that saw our project like plumbing car"
type textarea "x"
type textarea "A person that saw our project like plumbing carp"
type textarea "x"
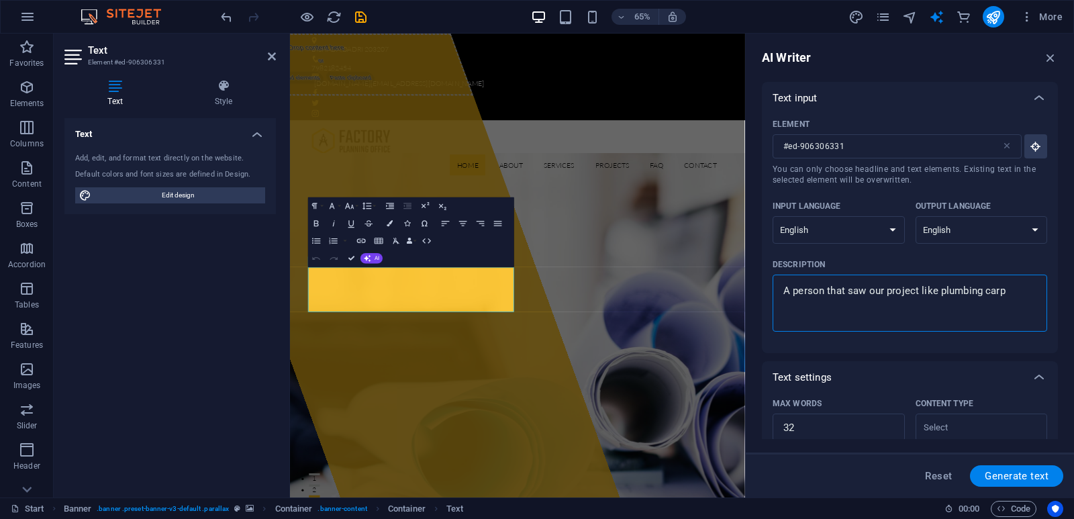
type textarea "A person that saw our project like plumbing carpe"
type textarea "x"
type textarea "A person that saw our project like plumbing carpen"
type textarea "x"
type textarea "A person that saw our project like plumbing carpent"
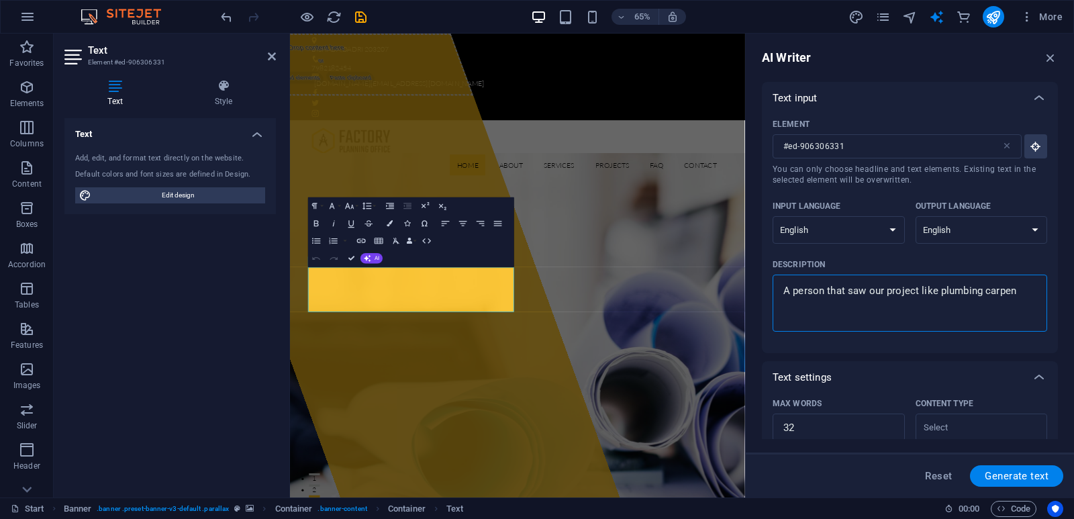
type textarea "x"
type textarea "A person that saw our project like plumbing [PERSON_NAME]"
type textarea "x"
type textarea "A person that saw our project like plumbing [PERSON_NAME]"
type textarea "x"
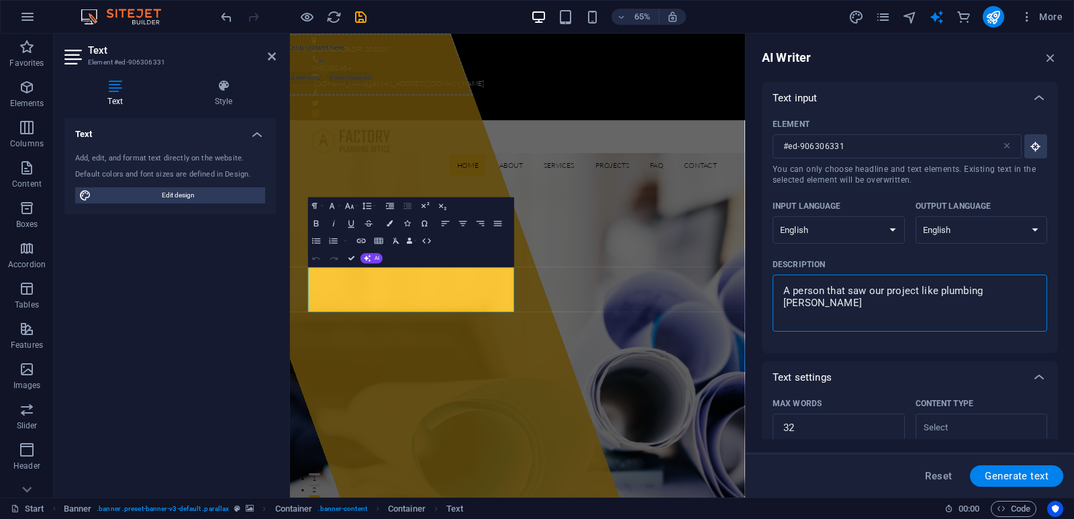
type textarea "A person that saw our project like plumbing [PERSON_NAME] e"
type textarea "x"
type textarea "A person that saw our project like plumbing [PERSON_NAME] el"
type textarea "x"
type textarea "A person that saw our project like plumbing [PERSON_NAME] ele"
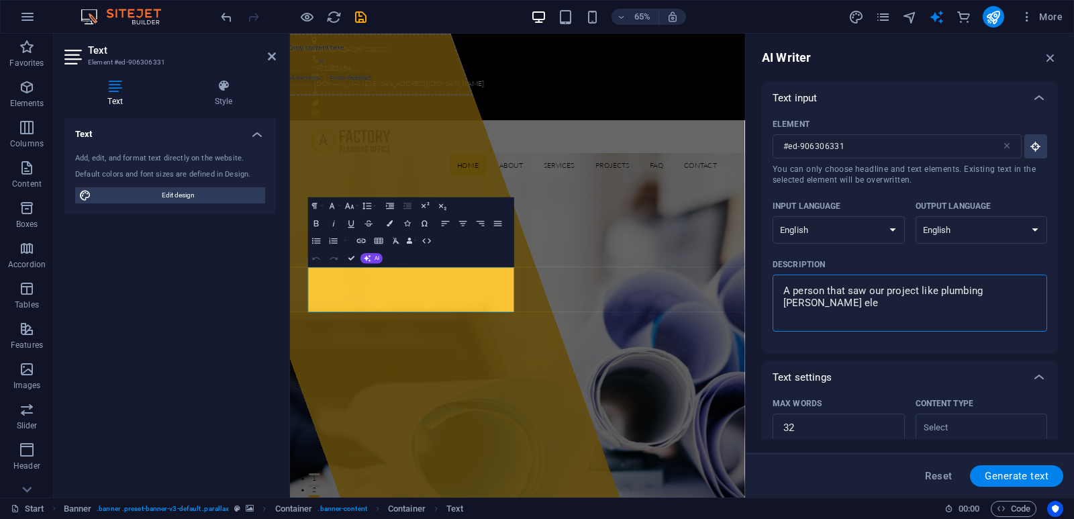
type textarea "x"
type textarea "A person that saw our project like plumbing [PERSON_NAME] elec"
type textarea "x"
type textarea "A person that saw our project like plumbing [PERSON_NAME] elect"
type textarea "x"
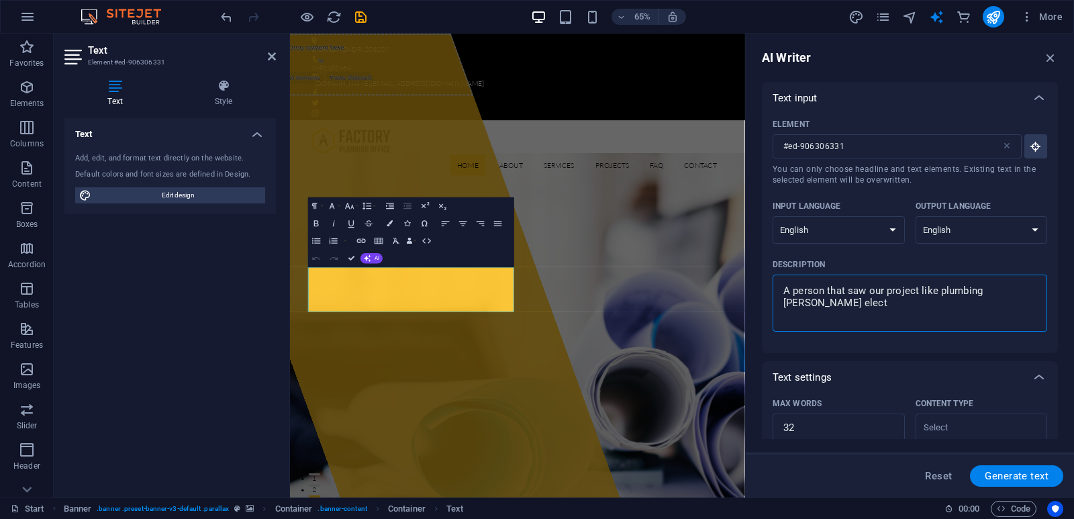
type textarea "A person that saw our project like plumbing [PERSON_NAME] electr"
type textarea "x"
type textarea "A person that saw our project like plumbing [PERSON_NAME] electri"
type textarea "x"
type textarea "A person that saw our project like plumbing [PERSON_NAME] electric"
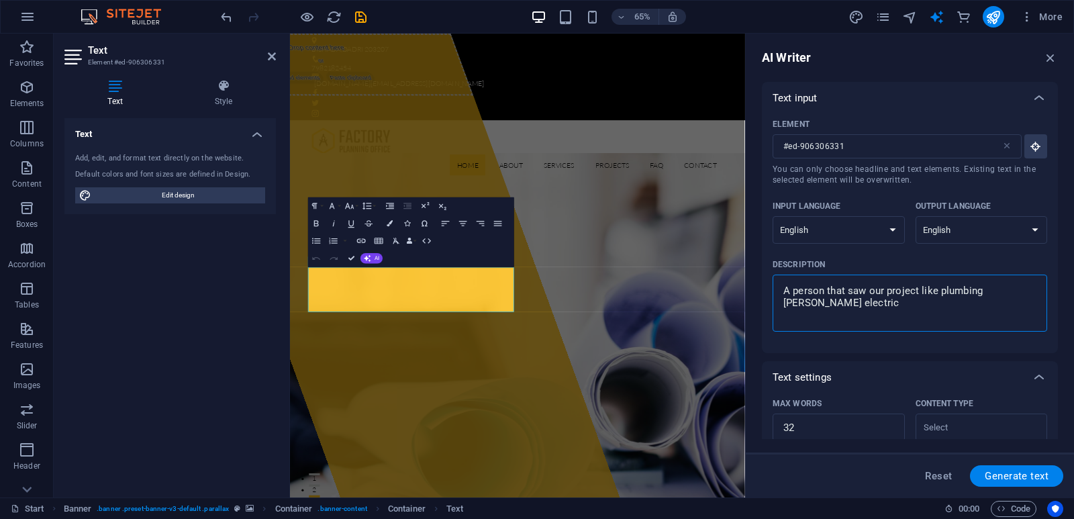
type textarea "x"
type textarea "A person that saw our project like plumbing [PERSON_NAME] electrici"
type textarea "x"
type textarea "A person that saw our project like plumbing [PERSON_NAME] electricia"
type textarea "x"
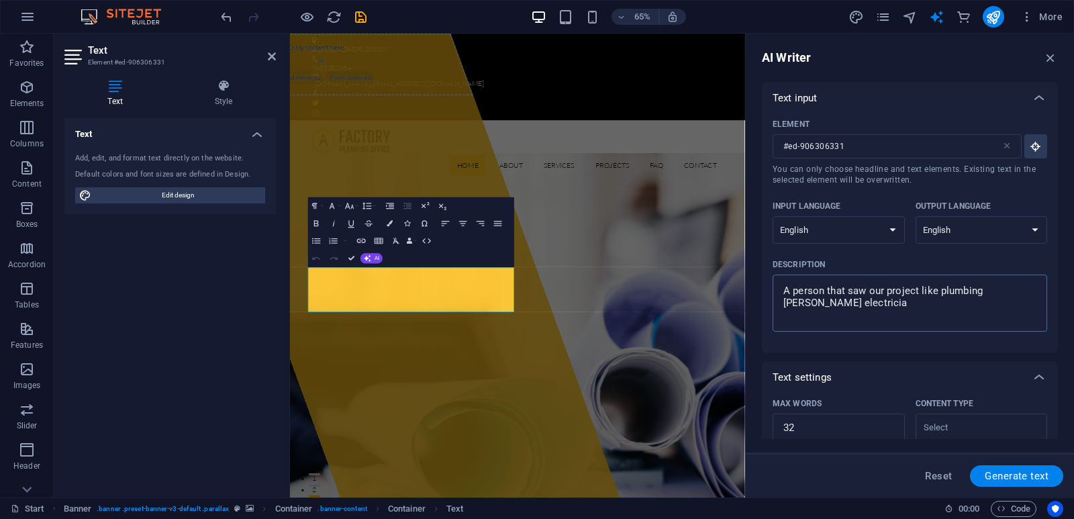
type textarea "A person that saw our project like plumbing [PERSON_NAME] electrician"
type textarea "x"
type textarea "A person that saw our project like plumbing [PERSON_NAME] electrician"
type textarea "x"
type textarea "A person that saw our project like plumbing [PERSON_NAME] electrician a"
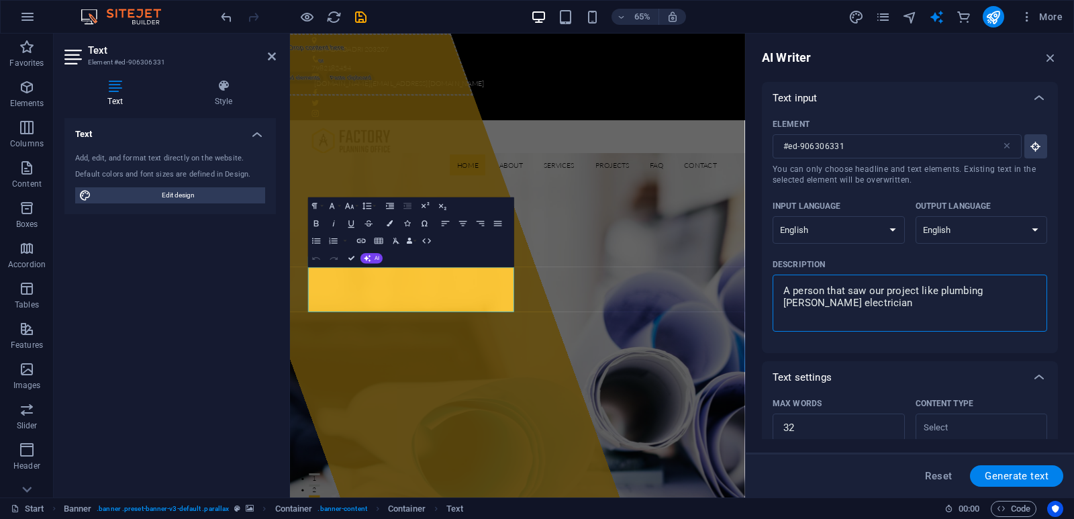
type textarea "x"
type textarea "A person that saw our project like plumbing [PERSON_NAME] electrician ac"
type textarea "x"
type textarea "A person that saw our project like plumbing [PERSON_NAME] electrician acc"
type textarea "x"
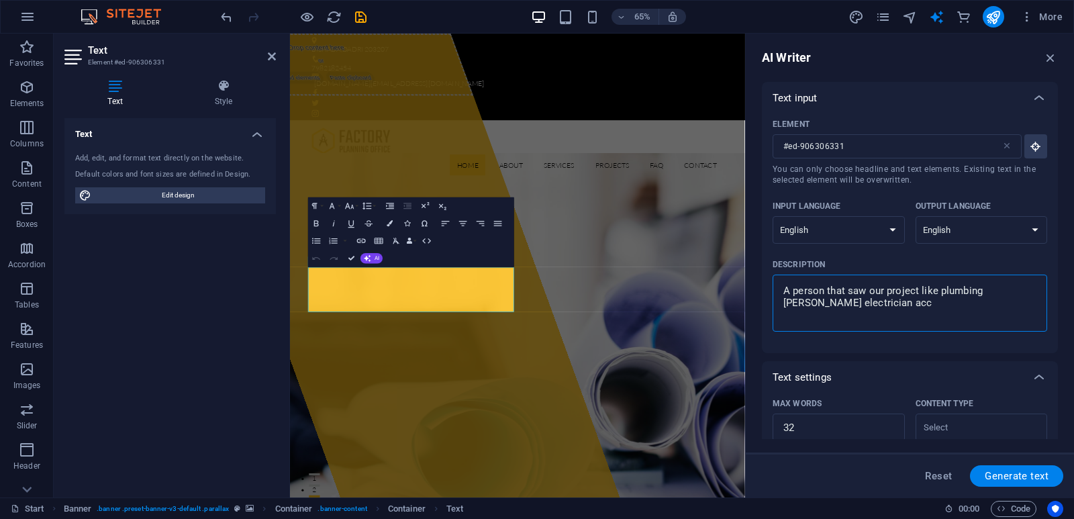
type textarea "A person that saw our project like plumbing [PERSON_NAME] electrician ac"
type textarea "x"
type textarea "A person that saw our project like plumbing [PERSON_NAME] electrician ac"
type textarea "x"
type textarea "A person that saw our project like plumbing [PERSON_NAME] electrician ac e"
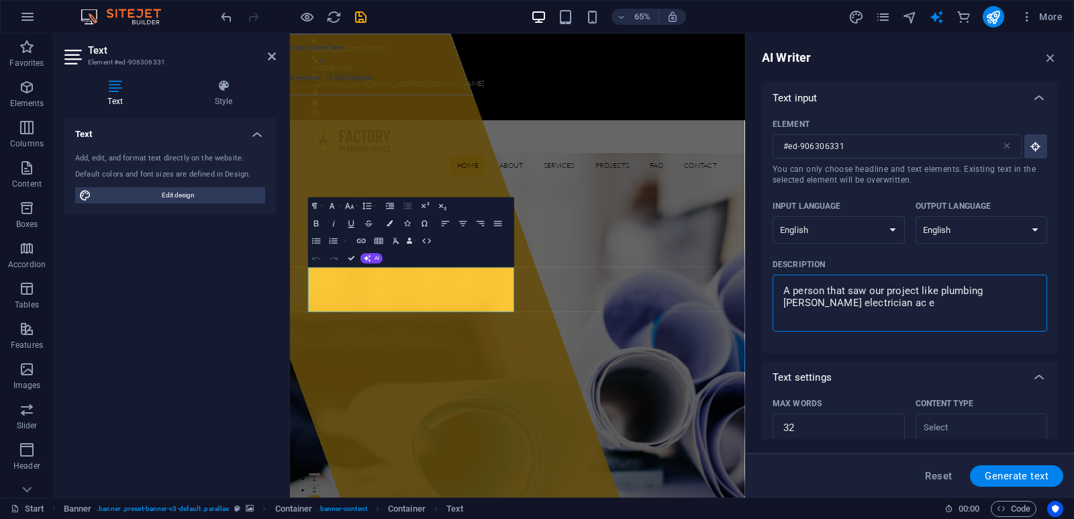
type textarea "x"
type textarea "A person that saw our project like plumbing [PERSON_NAME] electrician ac"
type textarea "x"
click at [1022, 468] on button "Generate text" at bounding box center [1016, 475] width 93 height 21
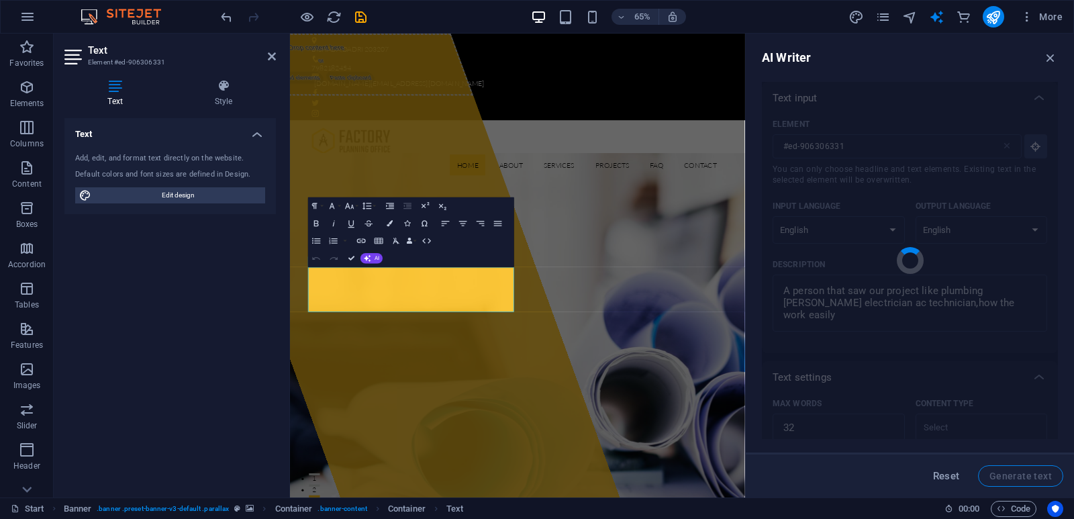
click at [1022, 468] on div "Reset Generate text" at bounding box center [909, 475] width 307 height 21
click at [1073, 182] on div "AI Writer Text input Element #ed-906306331 ​ You can only choose headline and t…" at bounding box center [910, 266] width 328 height 464
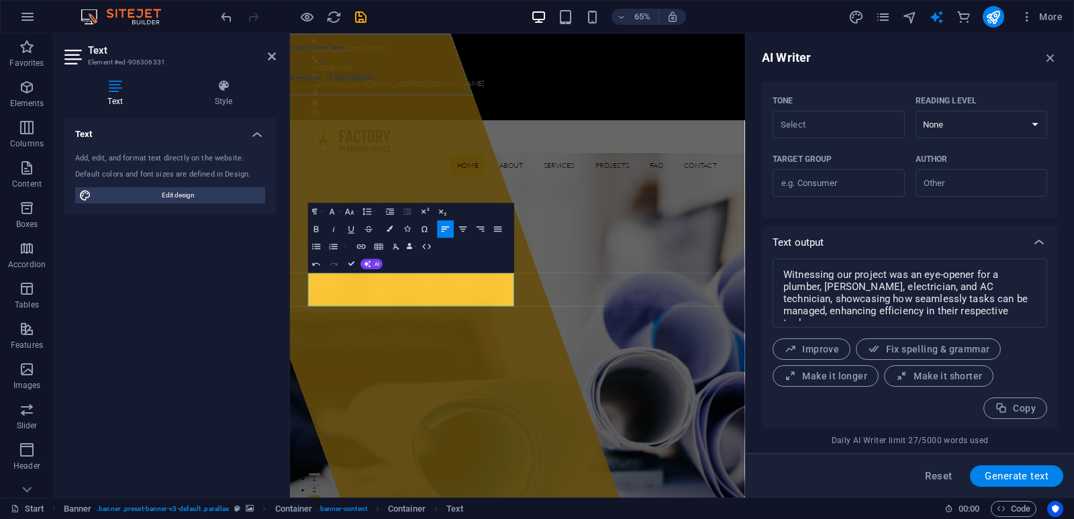
scroll to position [362, 0]
click at [850, 373] on span "Make it longer" at bounding box center [825, 375] width 83 height 13
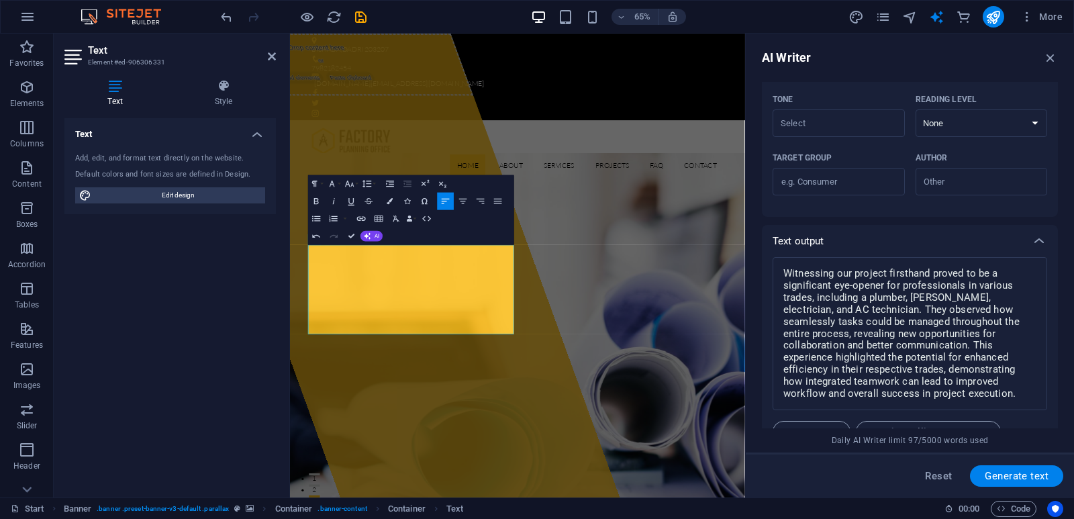
scroll to position [446, 0]
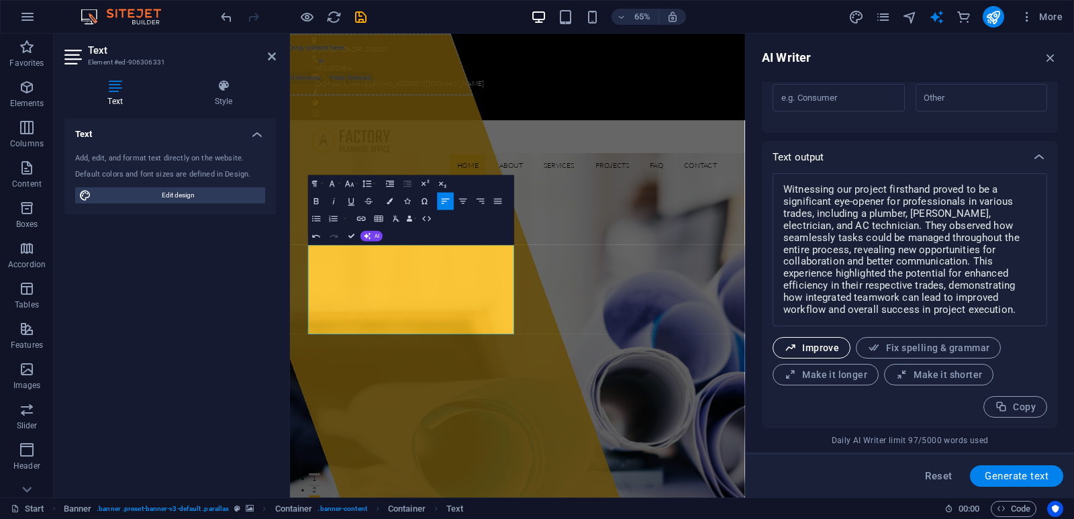
click at [826, 349] on span "Improve" at bounding box center [811, 348] width 55 height 13
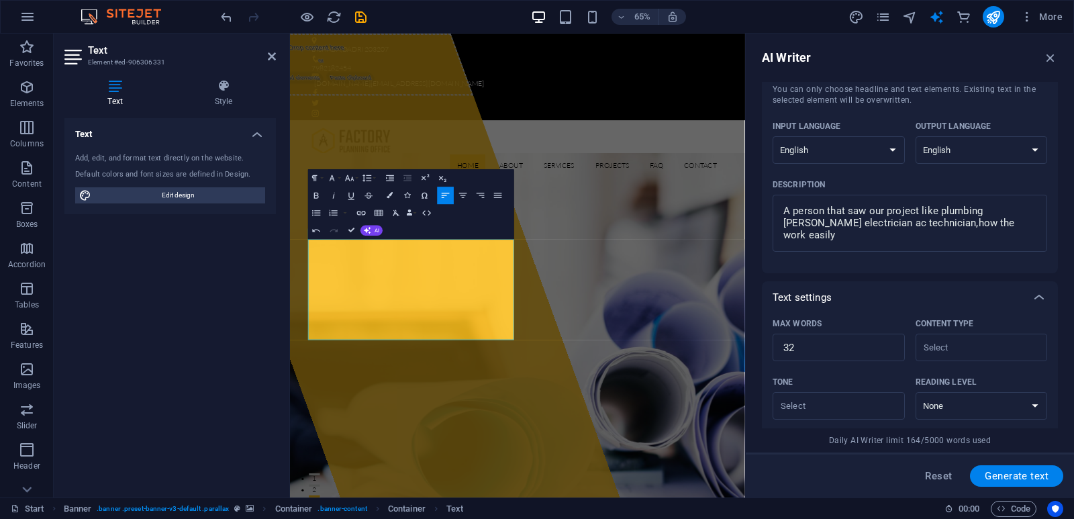
scroll to position [66, 0]
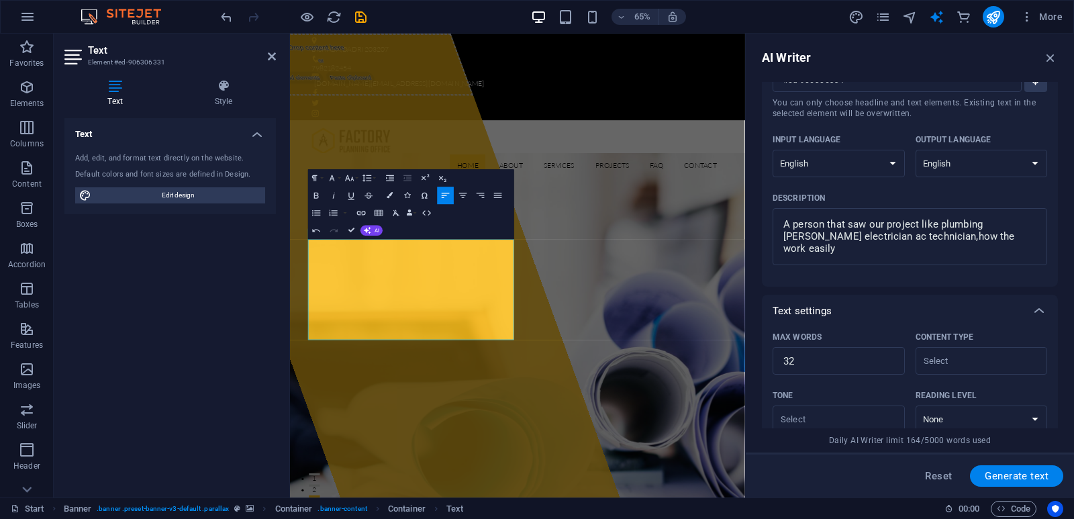
click at [1043, 70] on div "AI Writer Text input Element #ed-906306331 ​ You can only choose headline and t…" at bounding box center [910, 266] width 328 height 464
click at [1045, 60] on icon "button" at bounding box center [1050, 57] width 15 height 15
